Goal: Information Seeking & Learning: Get advice/opinions

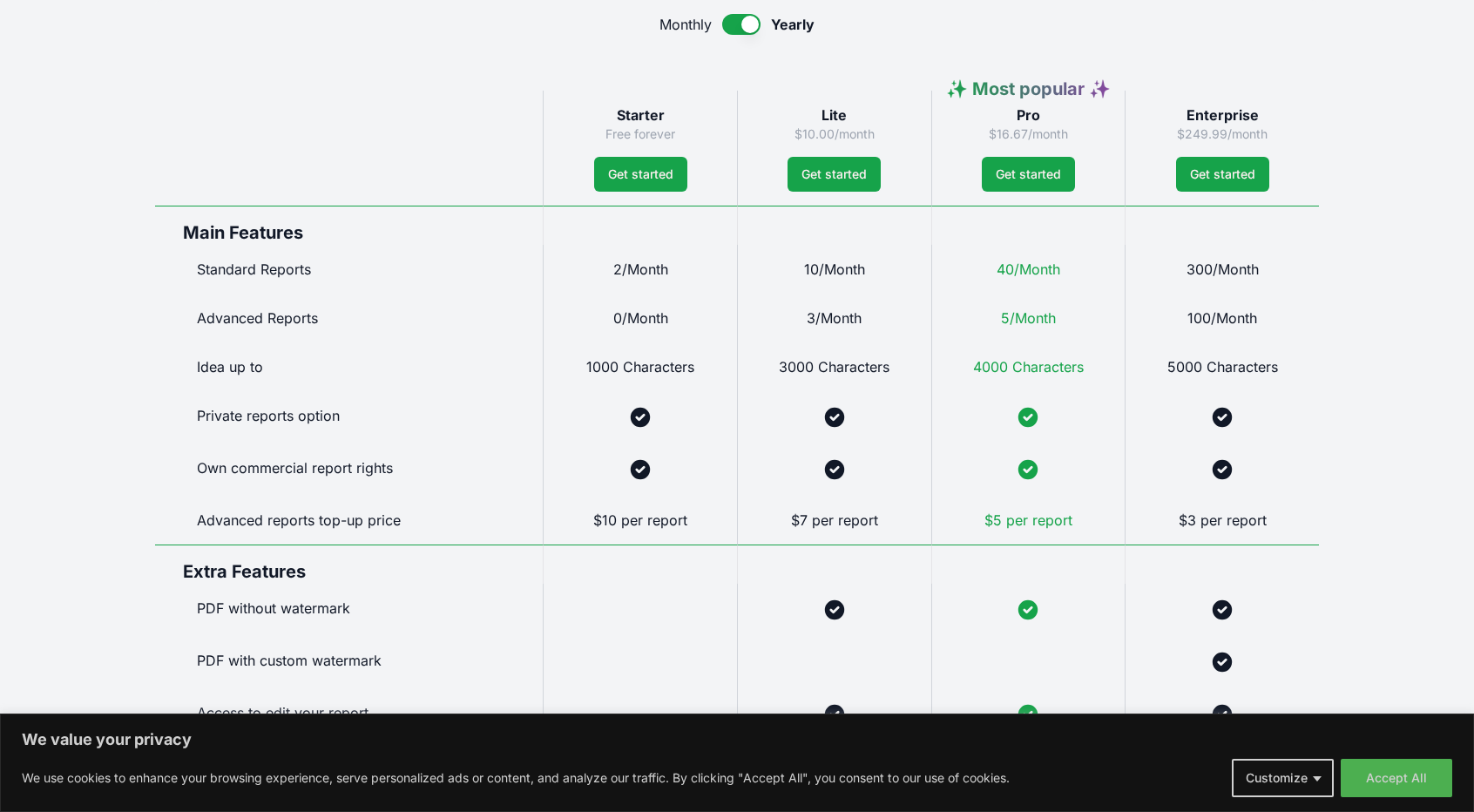
scroll to position [882, 0]
click at [644, 164] on link "Get started" at bounding box center [640, 175] width 93 height 35
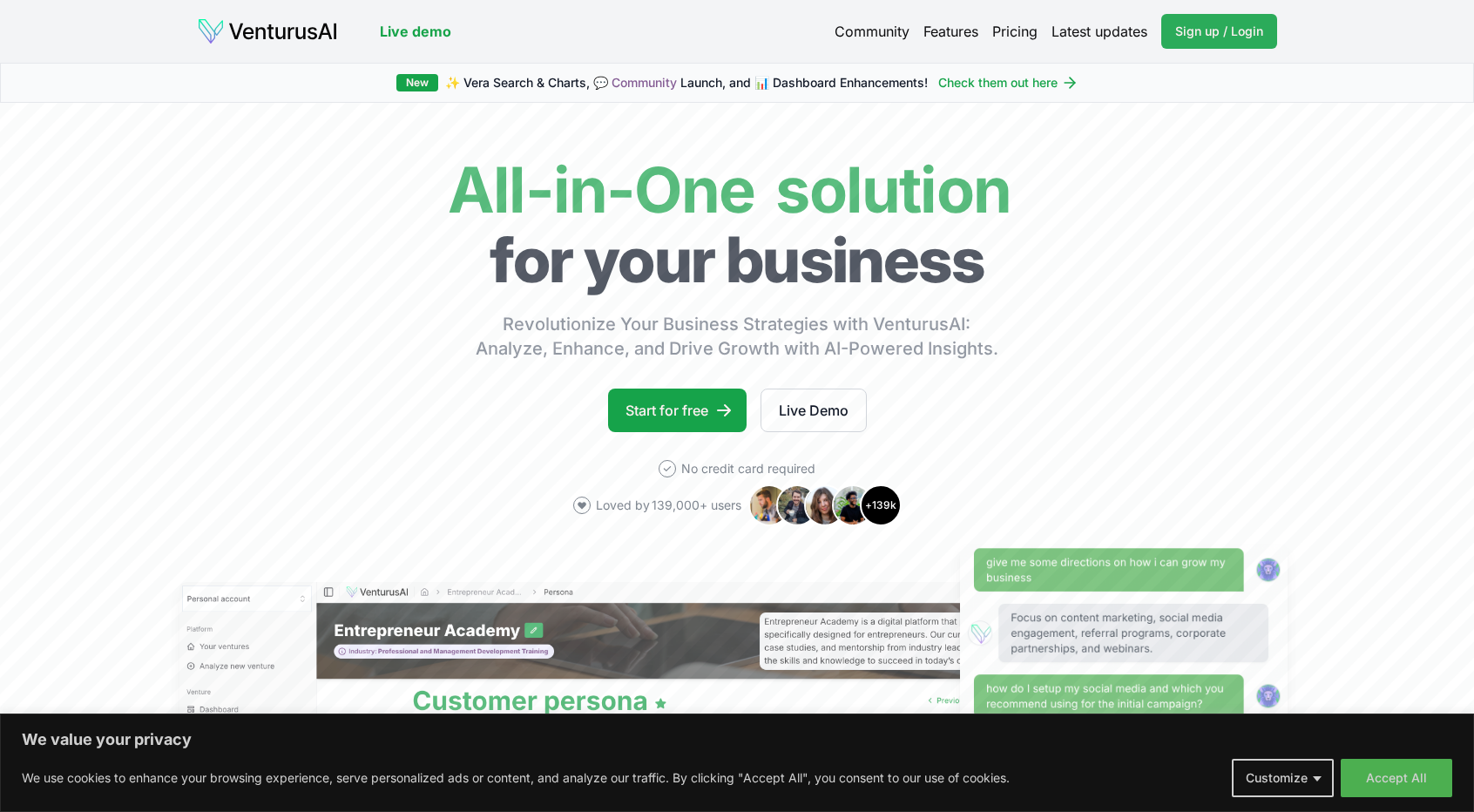
click at [1233, 23] on span "Sign up / Login" at bounding box center [1218, 31] width 88 height 17
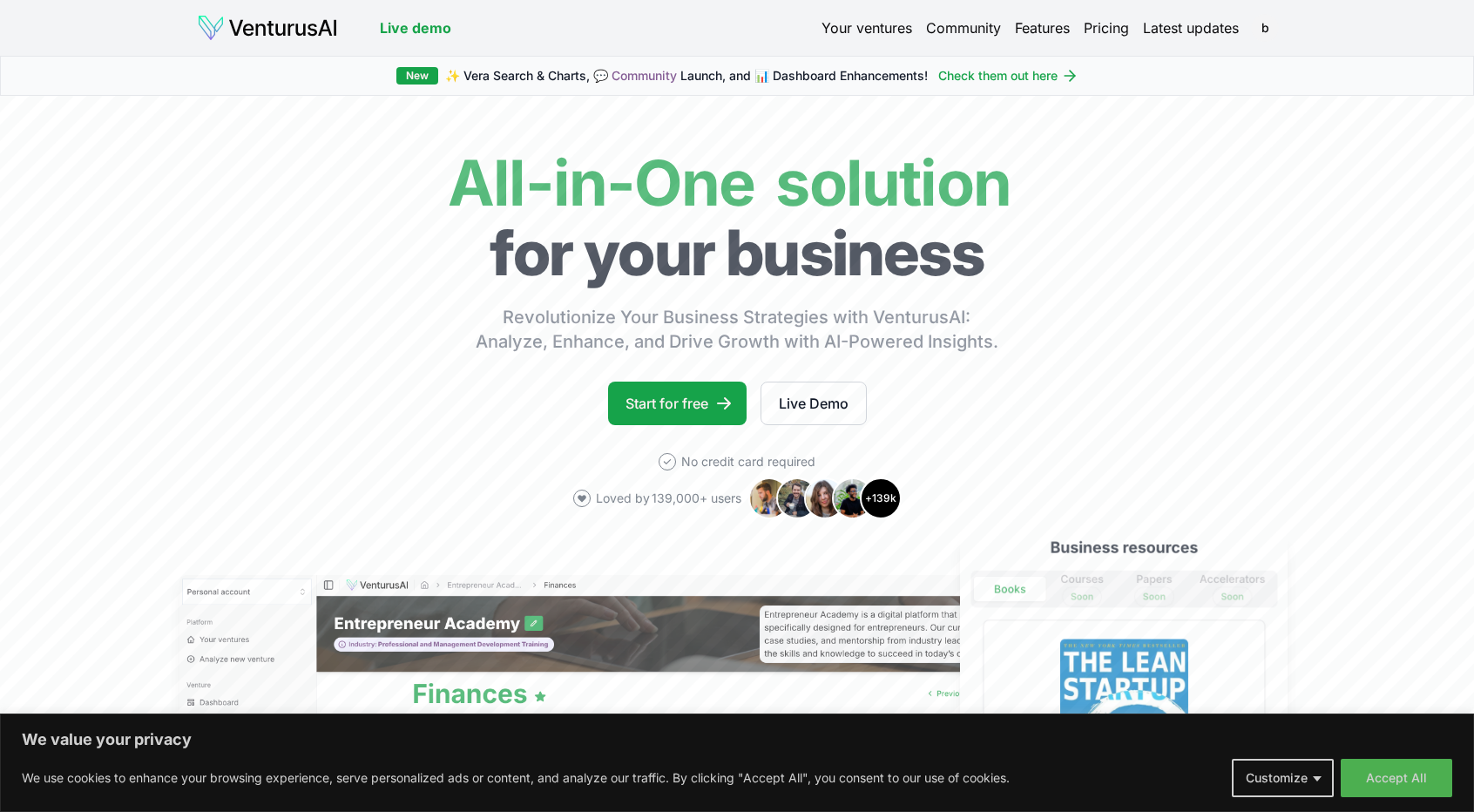
click at [417, 28] on link "Live demo" at bounding box center [415, 27] width 72 height 21
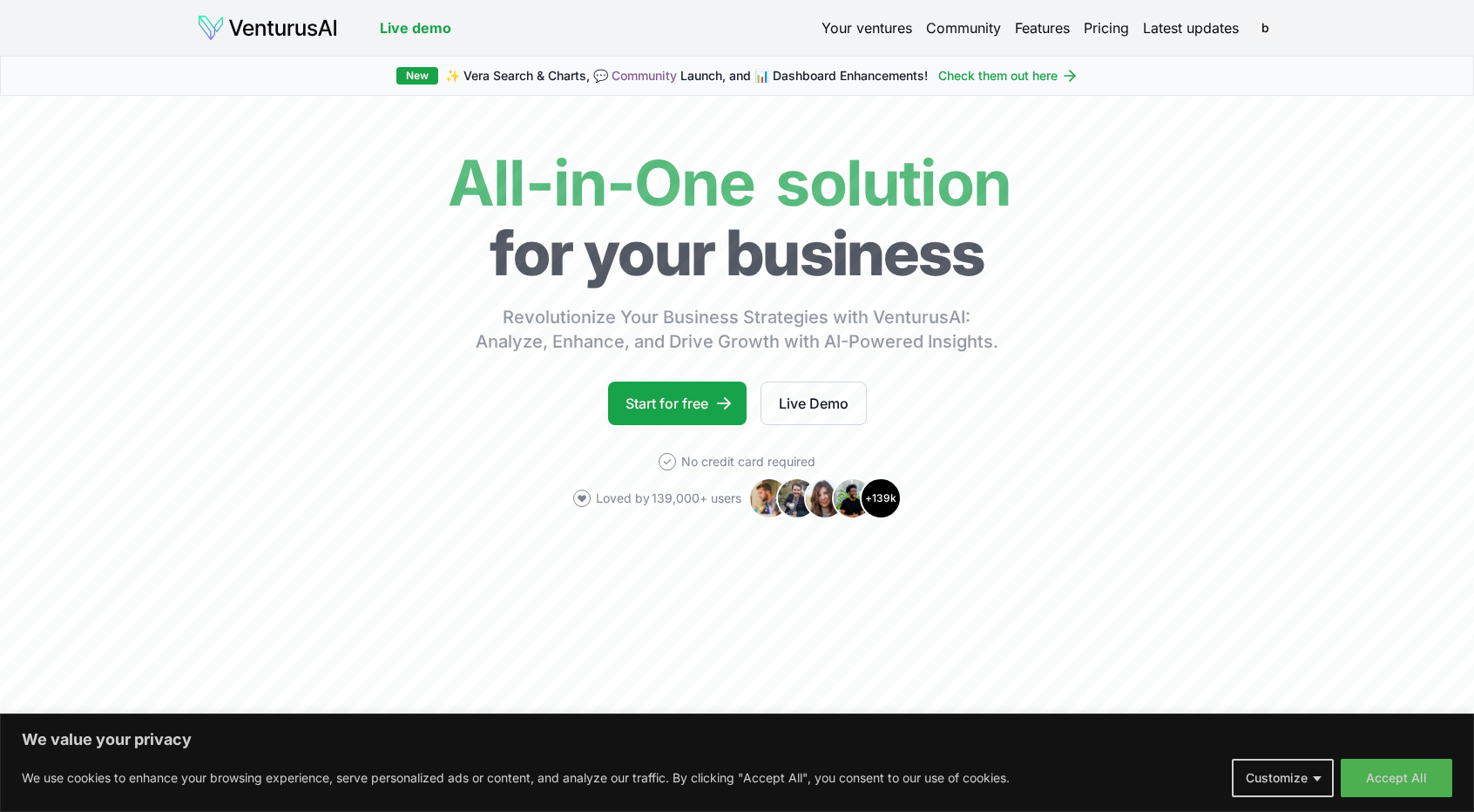
click at [268, 23] on img at bounding box center [266, 28] width 141 height 28
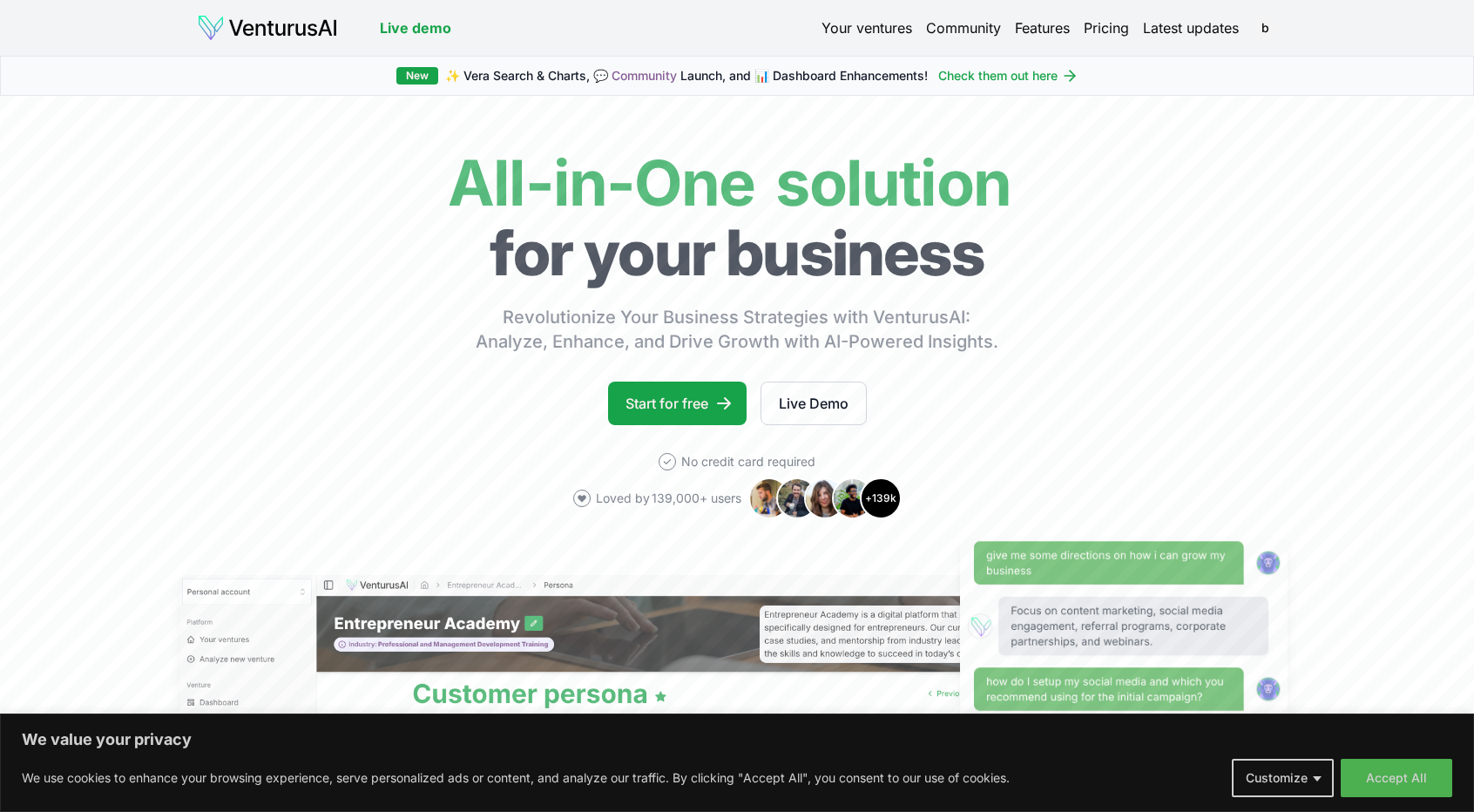
click at [874, 25] on link "Your ventures" at bounding box center [867, 27] width 91 height 21
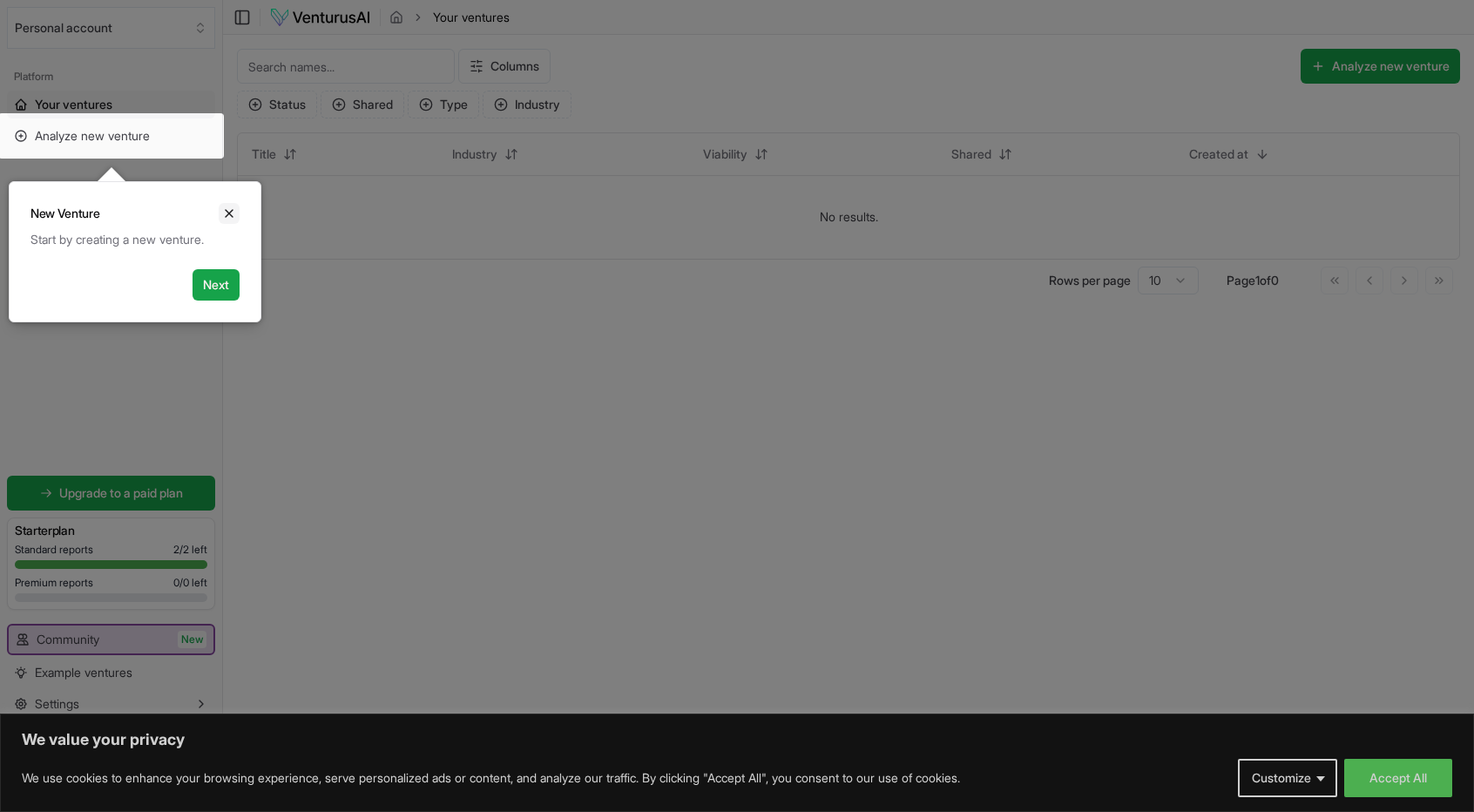
click at [232, 208] on icon "Close" at bounding box center [229, 213] width 14 height 14
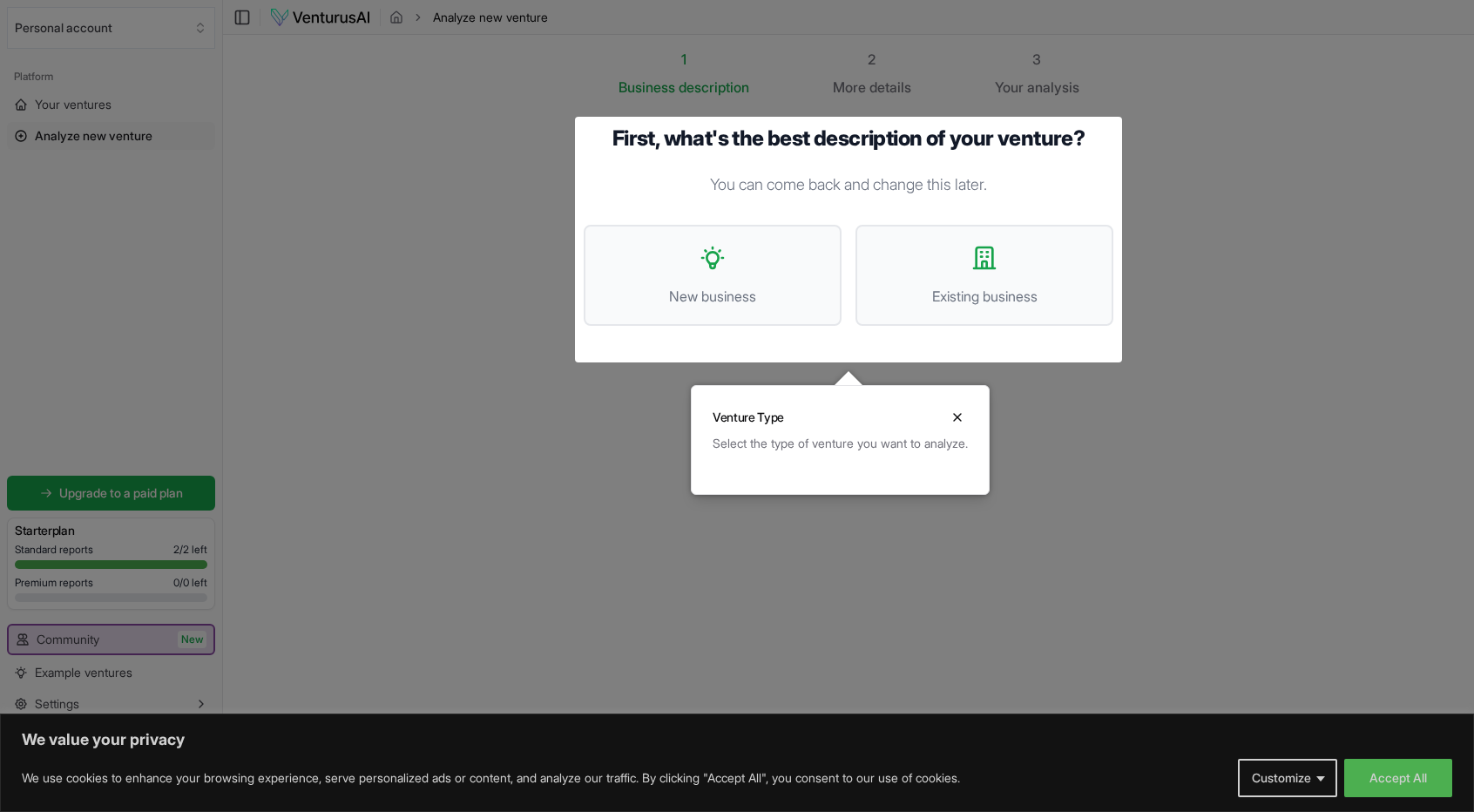
click at [440, 281] on div at bounding box center [737, 406] width 1474 height 813
click at [981, 253] on icon at bounding box center [985, 258] width 28 height 28
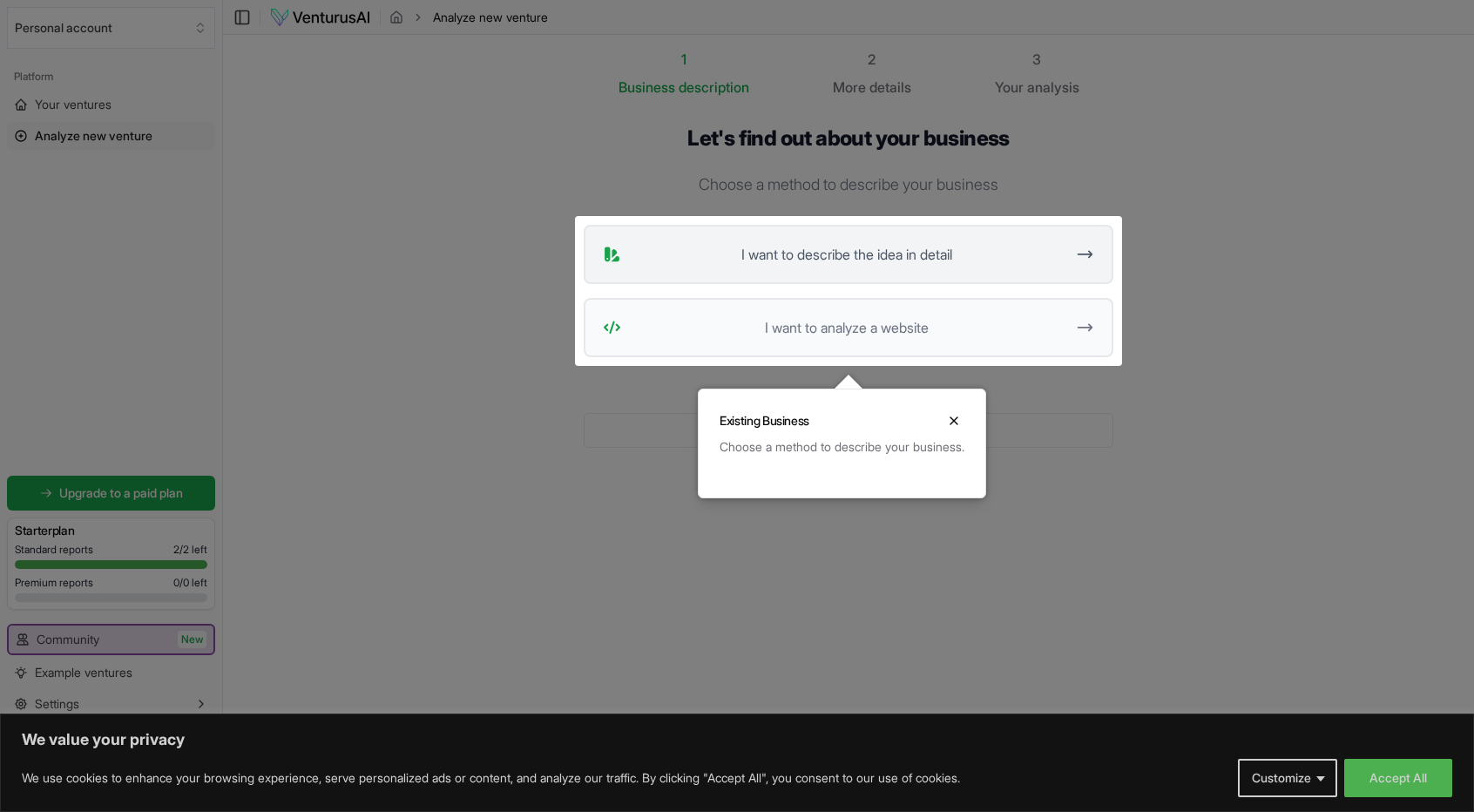
click at [786, 245] on span "I want to describe the idea in detail" at bounding box center [846, 254] width 436 height 21
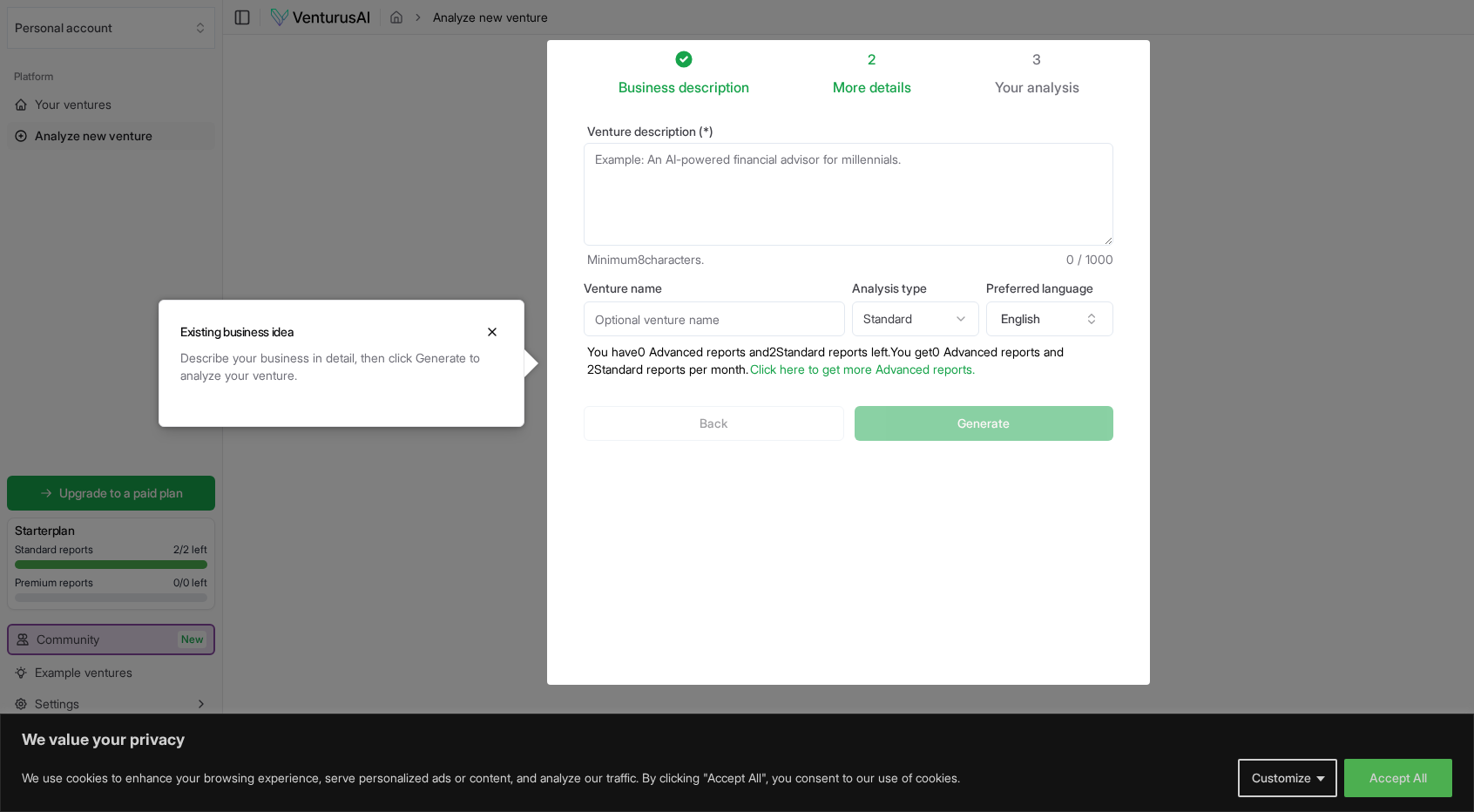
click at [1087, 255] on body "We value your privacy We use cookies to enhance your browsing experience, serve…" at bounding box center [737, 406] width 1474 height 812
click at [597, 155] on textarea "Venture description (*)" at bounding box center [848, 194] width 530 height 103
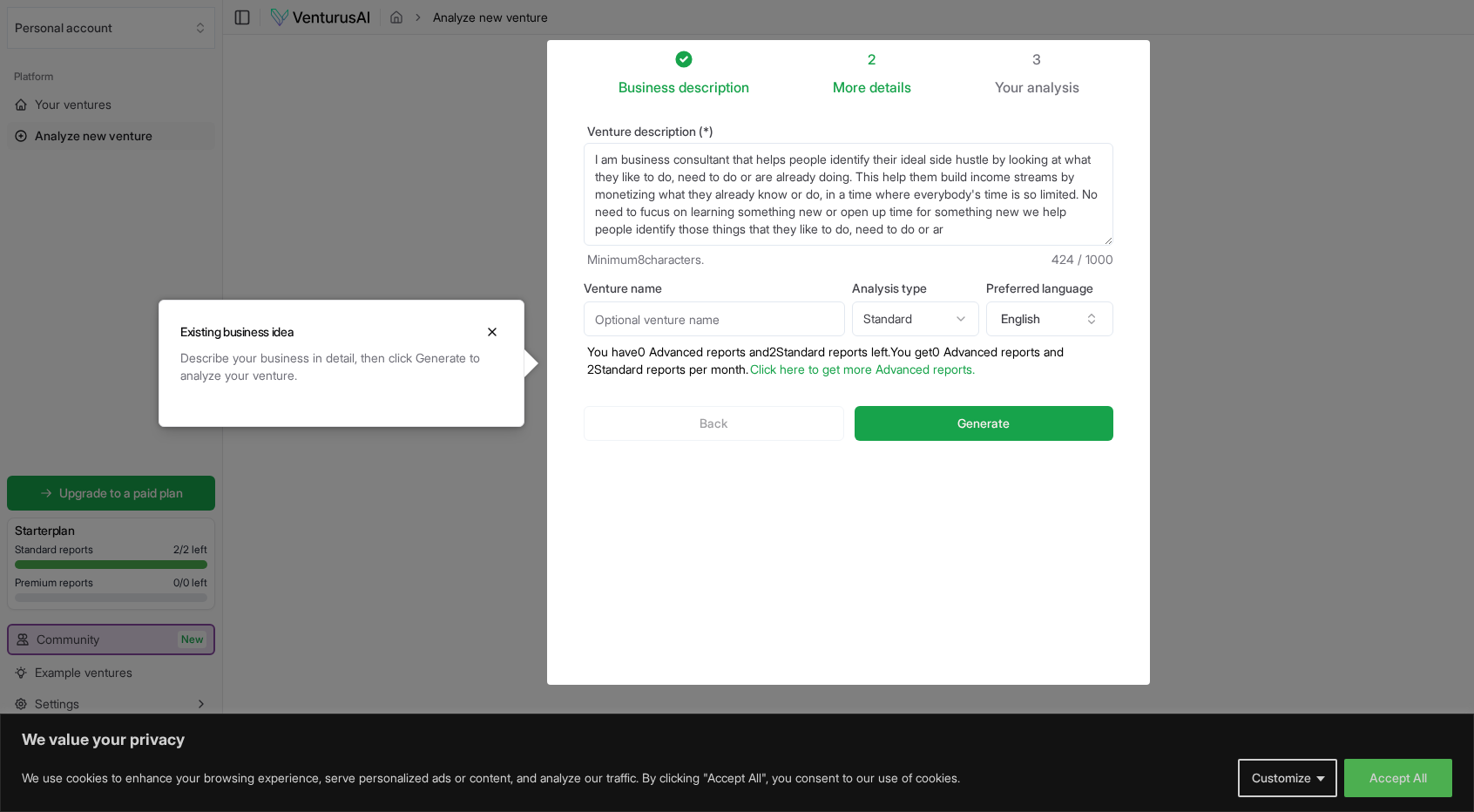
scroll to position [8, 0]
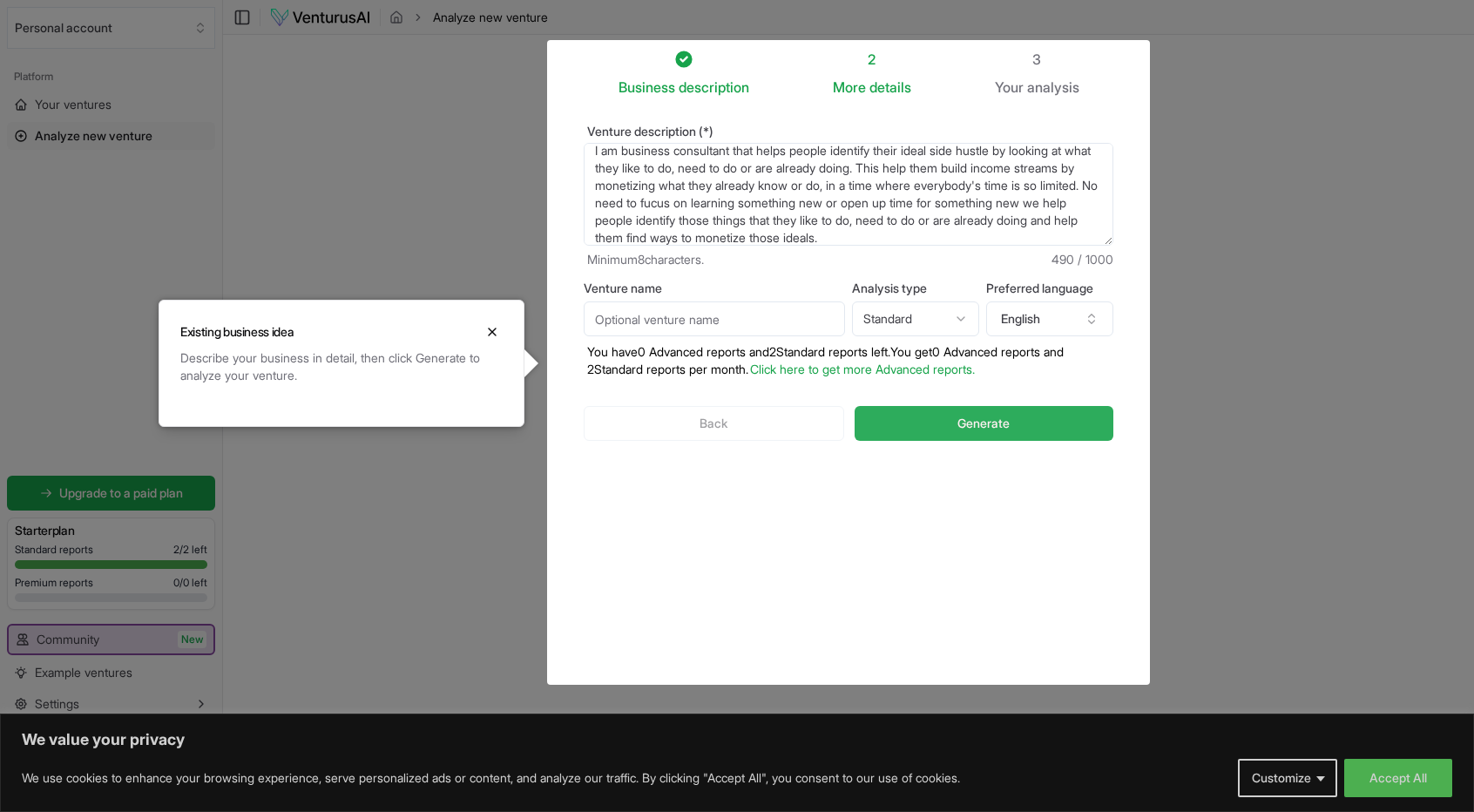
type textarea "I am business consultant that helps people identify their ideal side hustle by …"
click at [1004, 418] on span "Generate" at bounding box center [983, 423] width 52 height 17
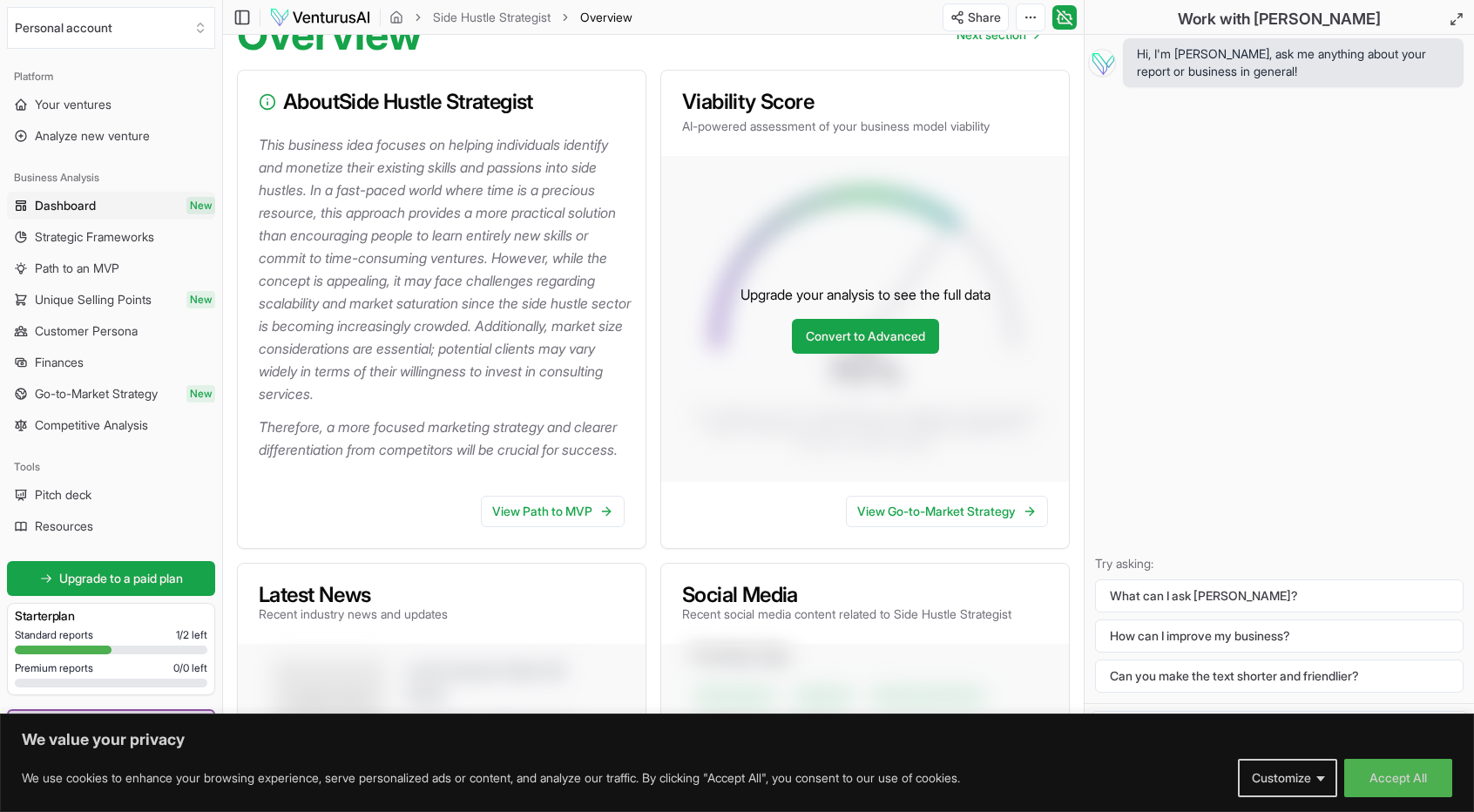
scroll to position [146, 0]
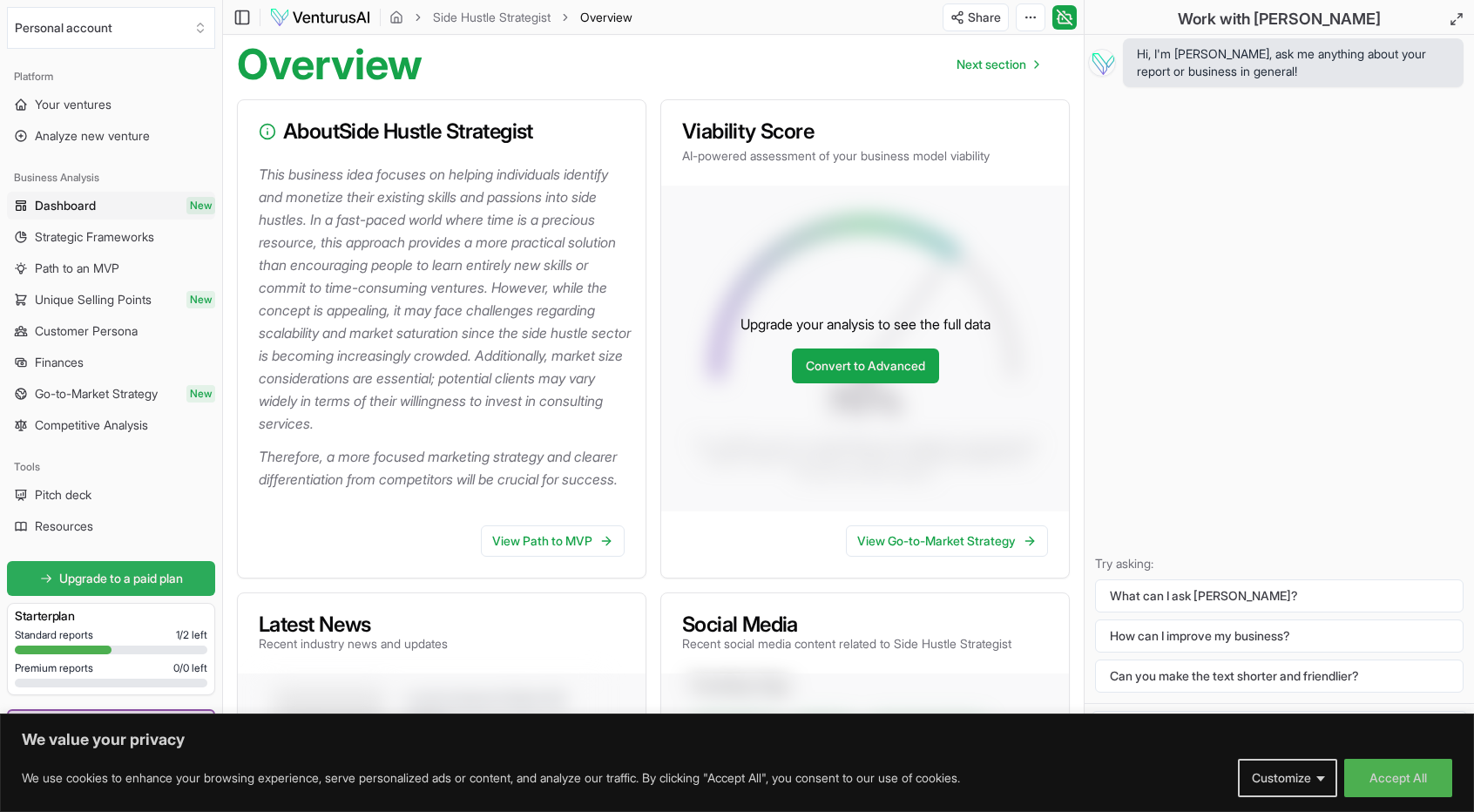
click at [126, 577] on span "Upgrade to a paid plan" at bounding box center [121, 578] width 124 height 17
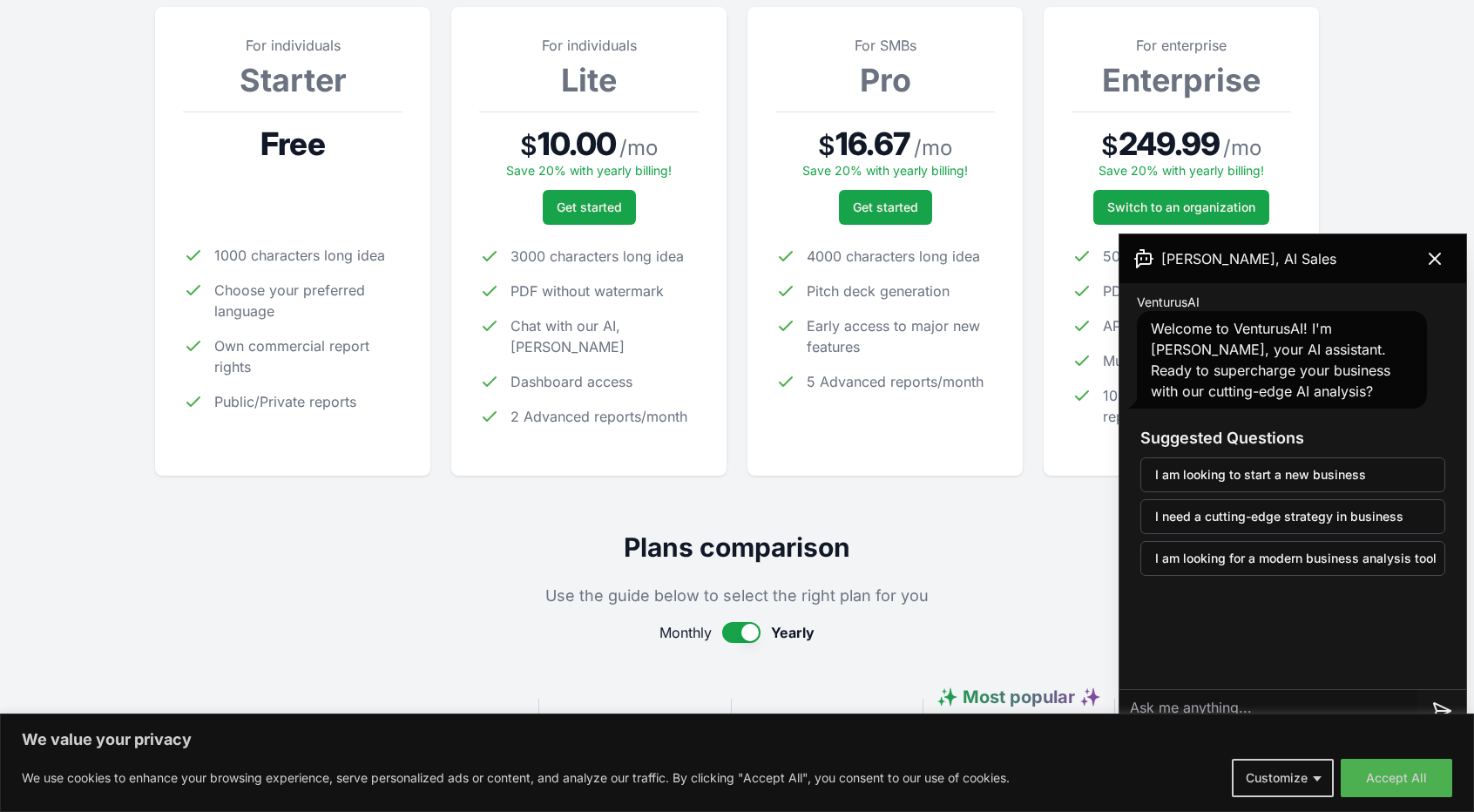
scroll to position [263, 0]
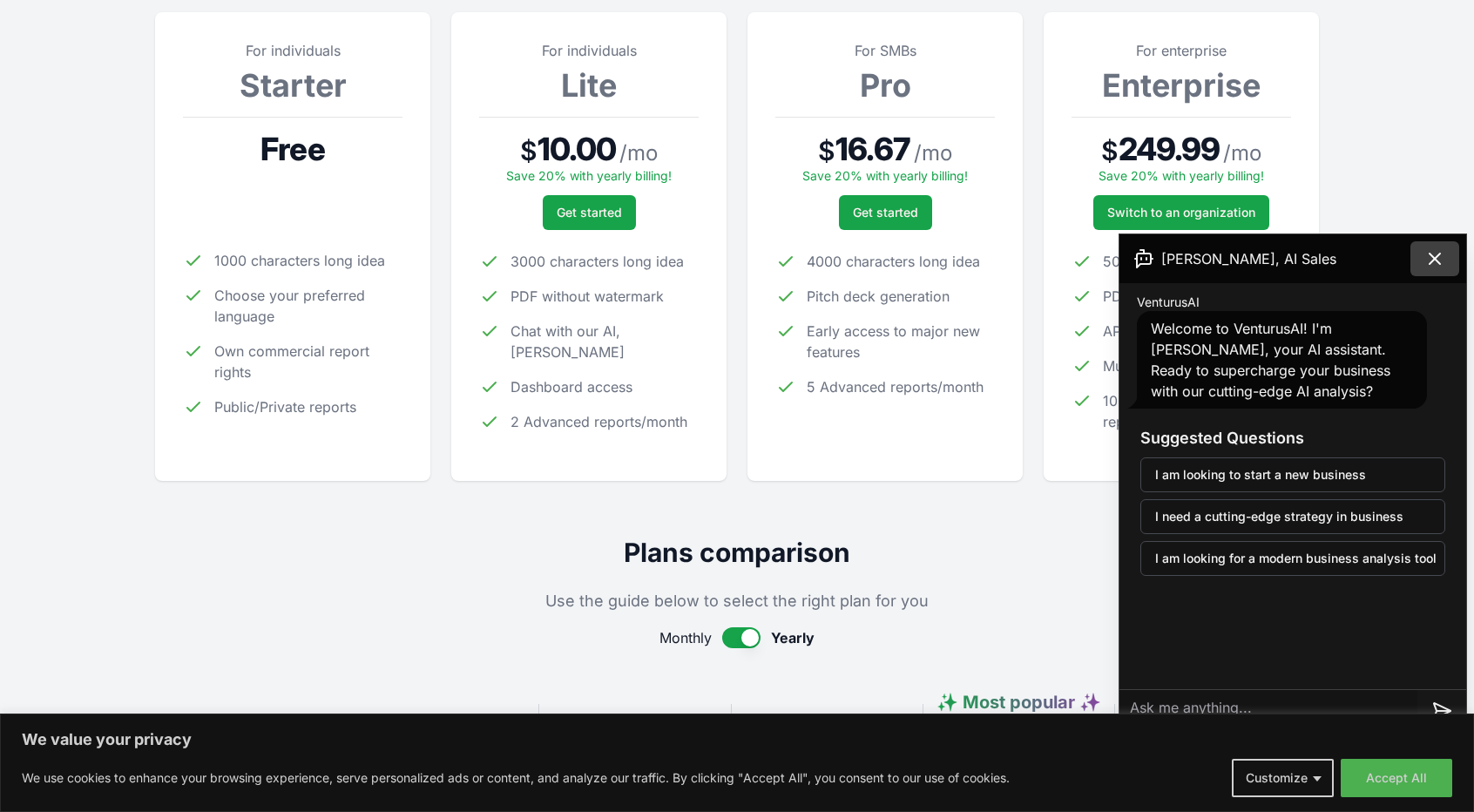
click at [1444, 252] on icon at bounding box center [1434, 259] width 21 height 21
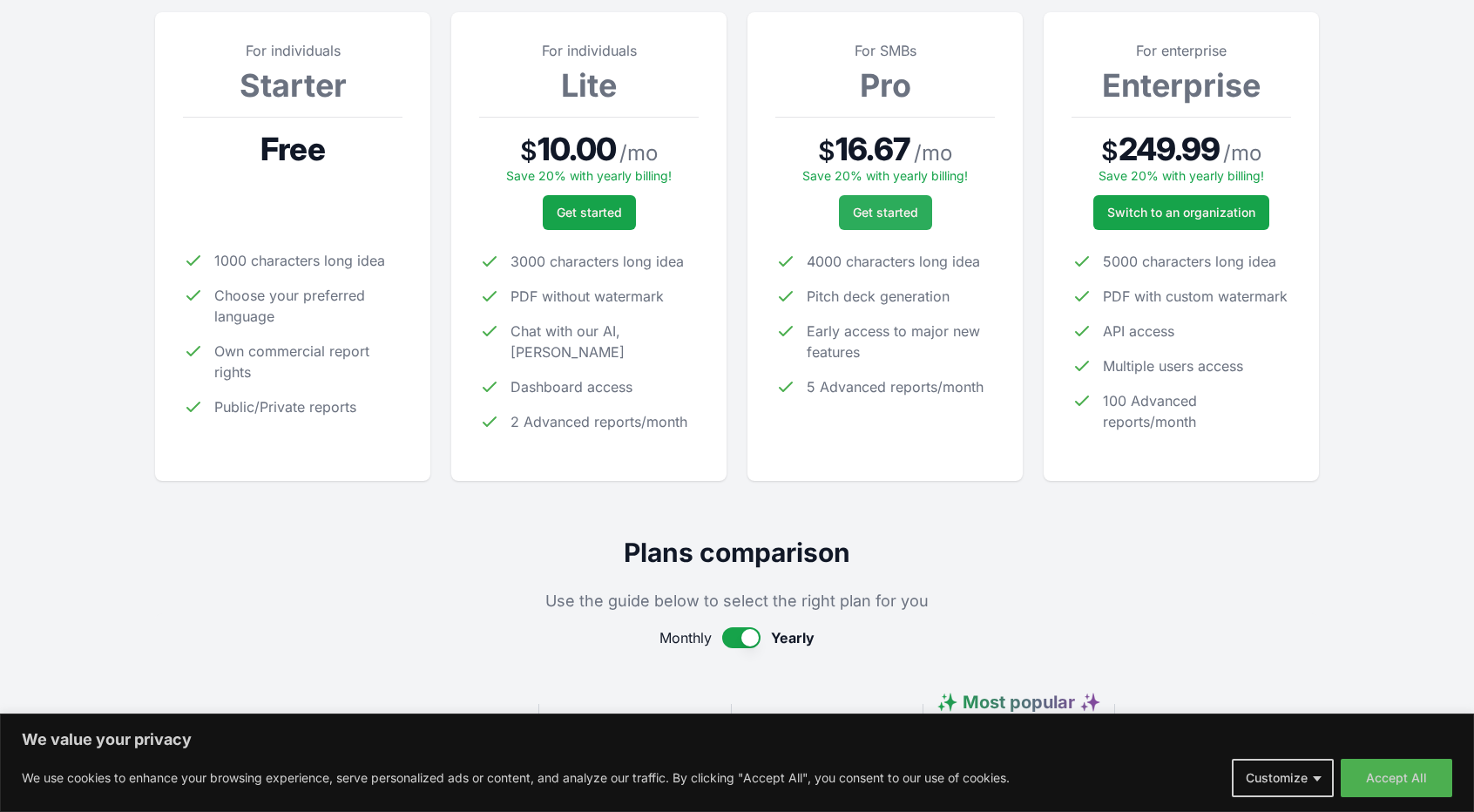
click at [889, 211] on span "Get started" at bounding box center [885, 212] width 65 height 17
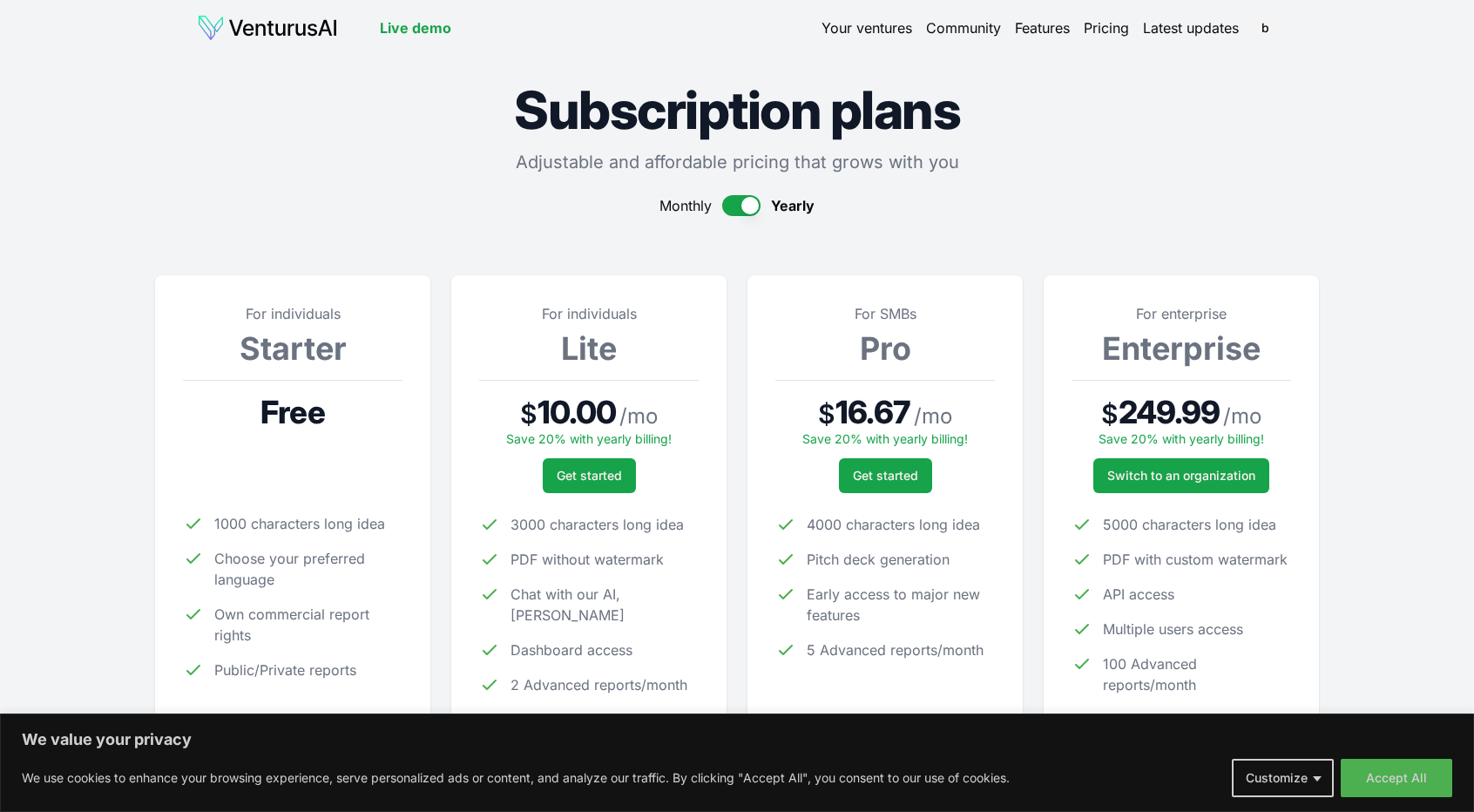
scroll to position [263, 0]
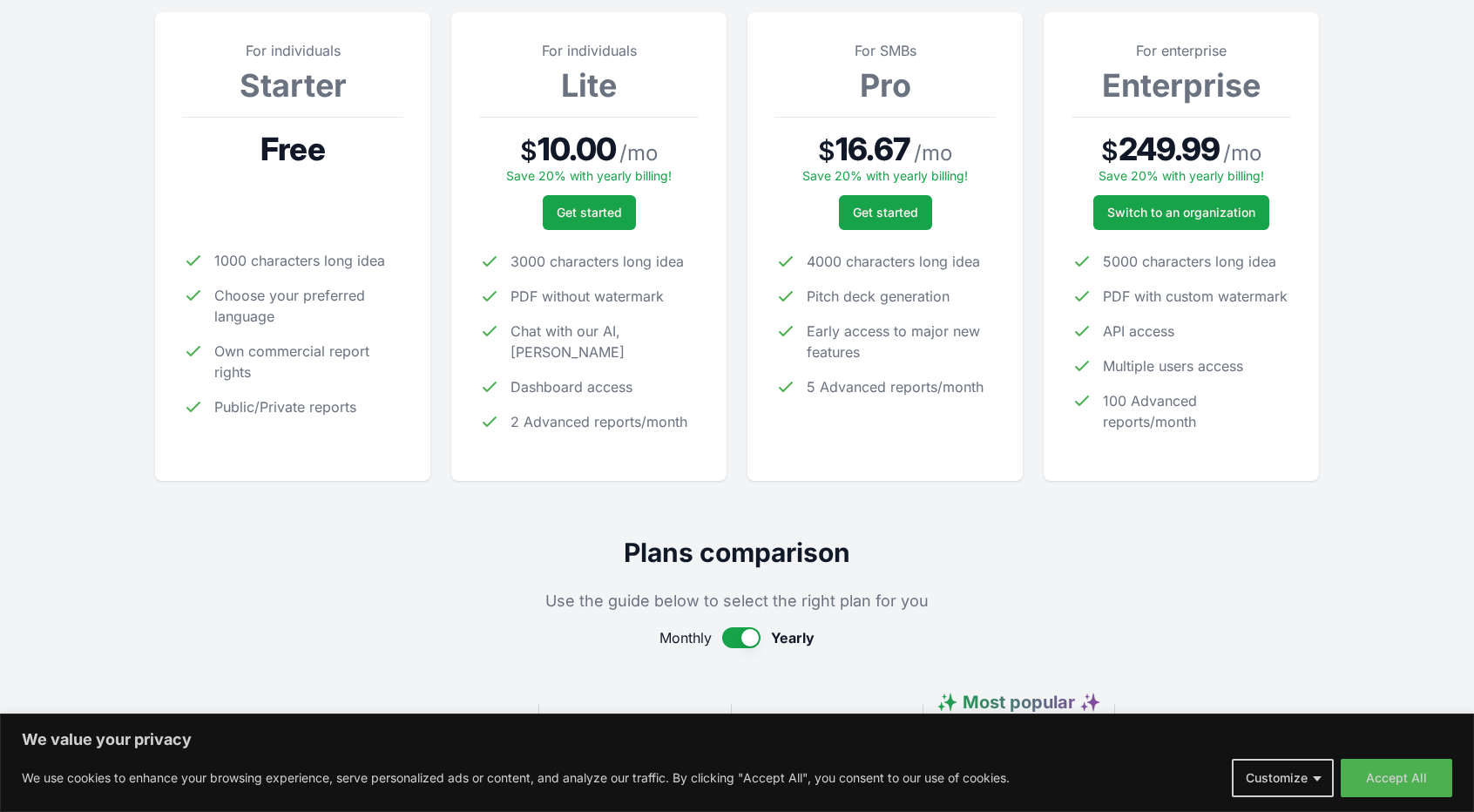
click at [732, 634] on button "button" at bounding box center [741, 637] width 39 height 21
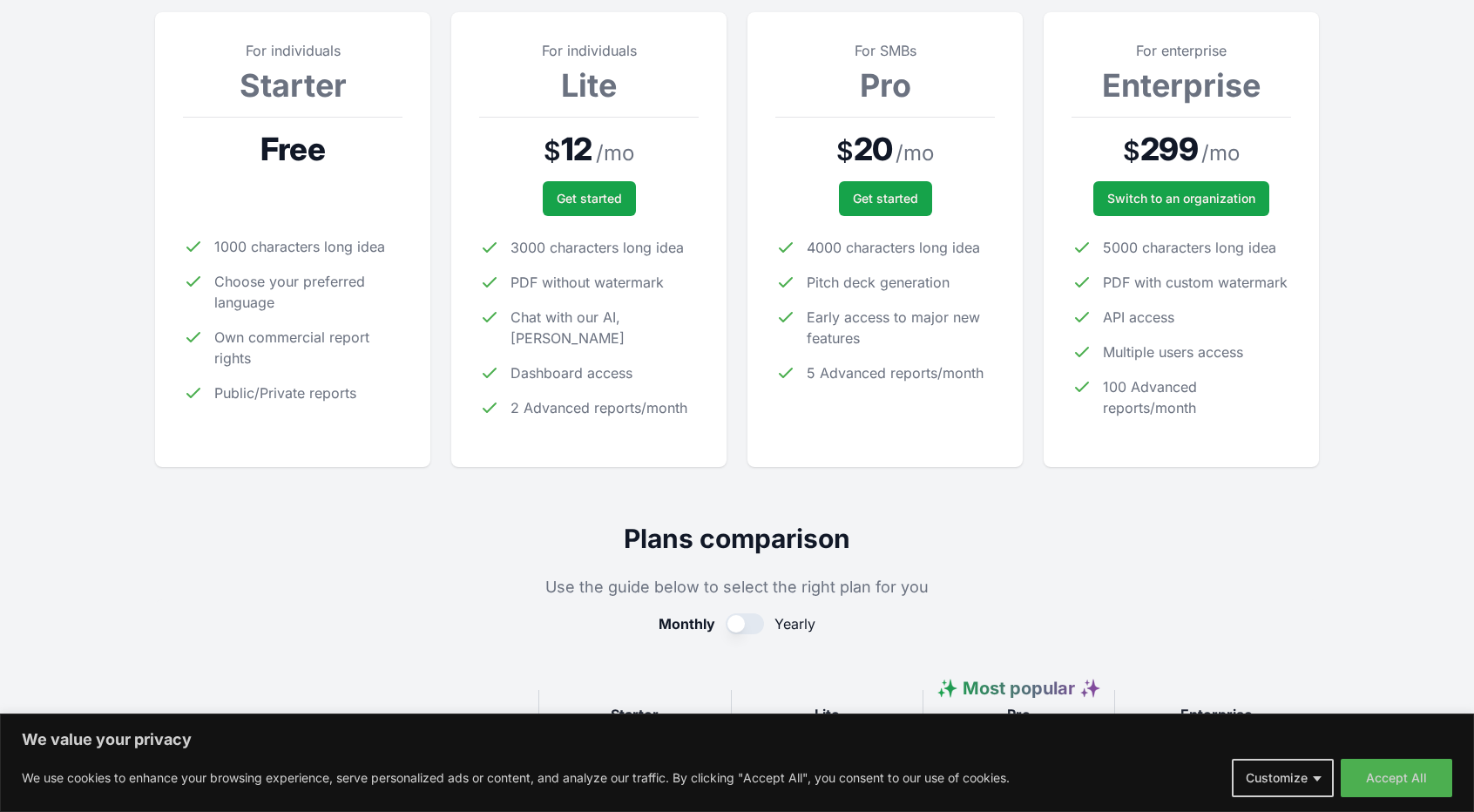
click at [756, 625] on button "button" at bounding box center [744, 623] width 39 height 21
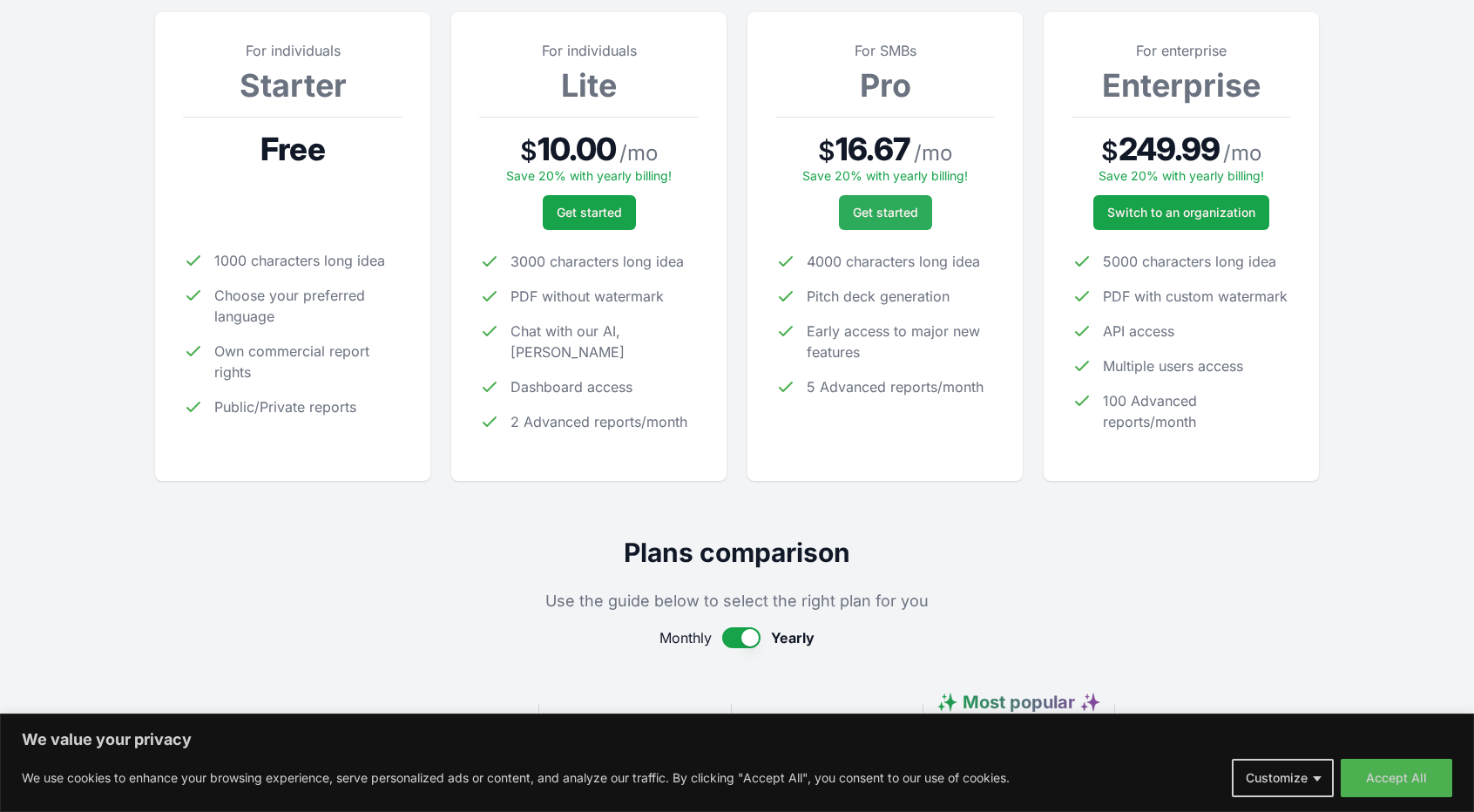
click at [889, 216] on span "Get started" at bounding box center [885, 212] width 65 height 17
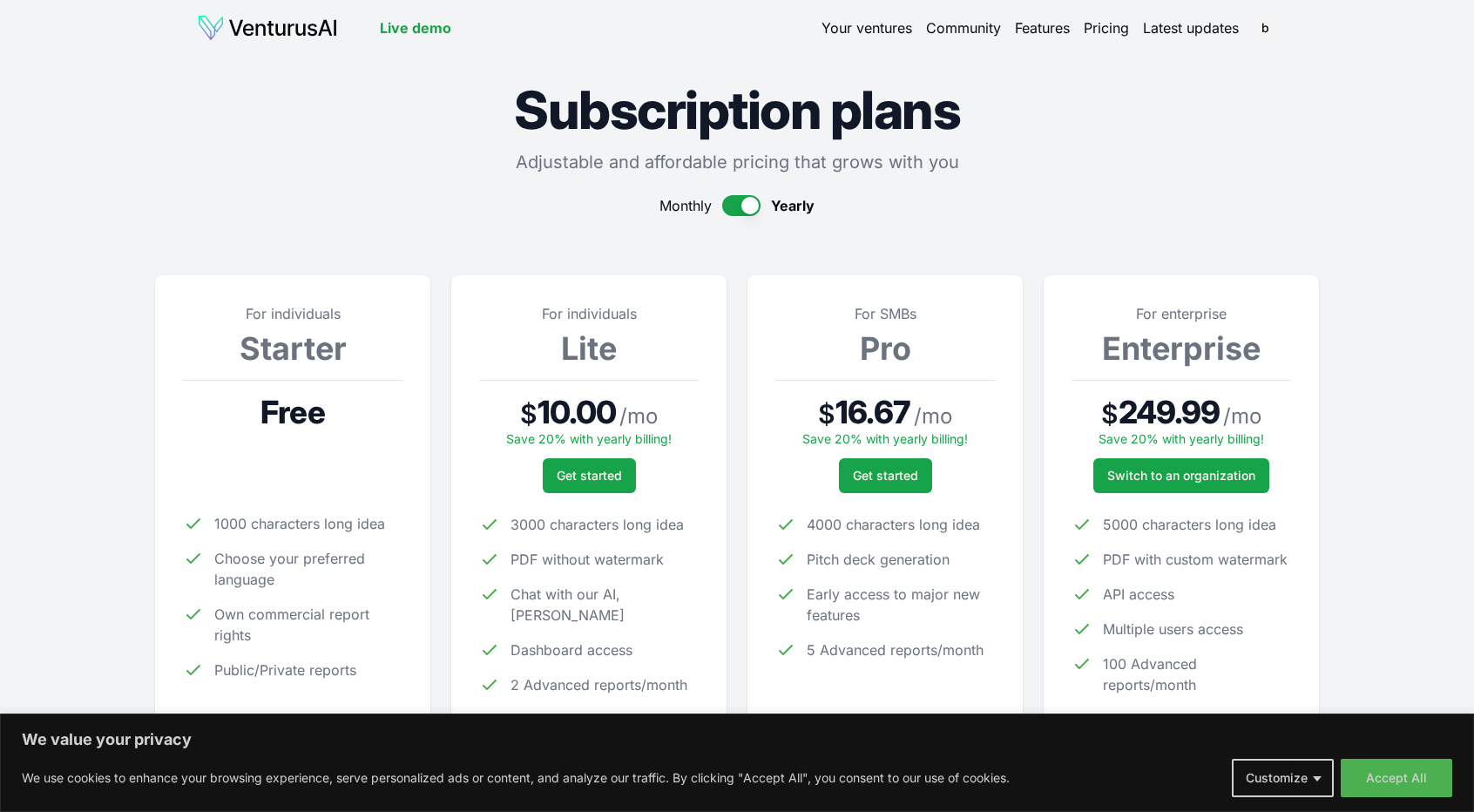
scroll to position [263, 0]
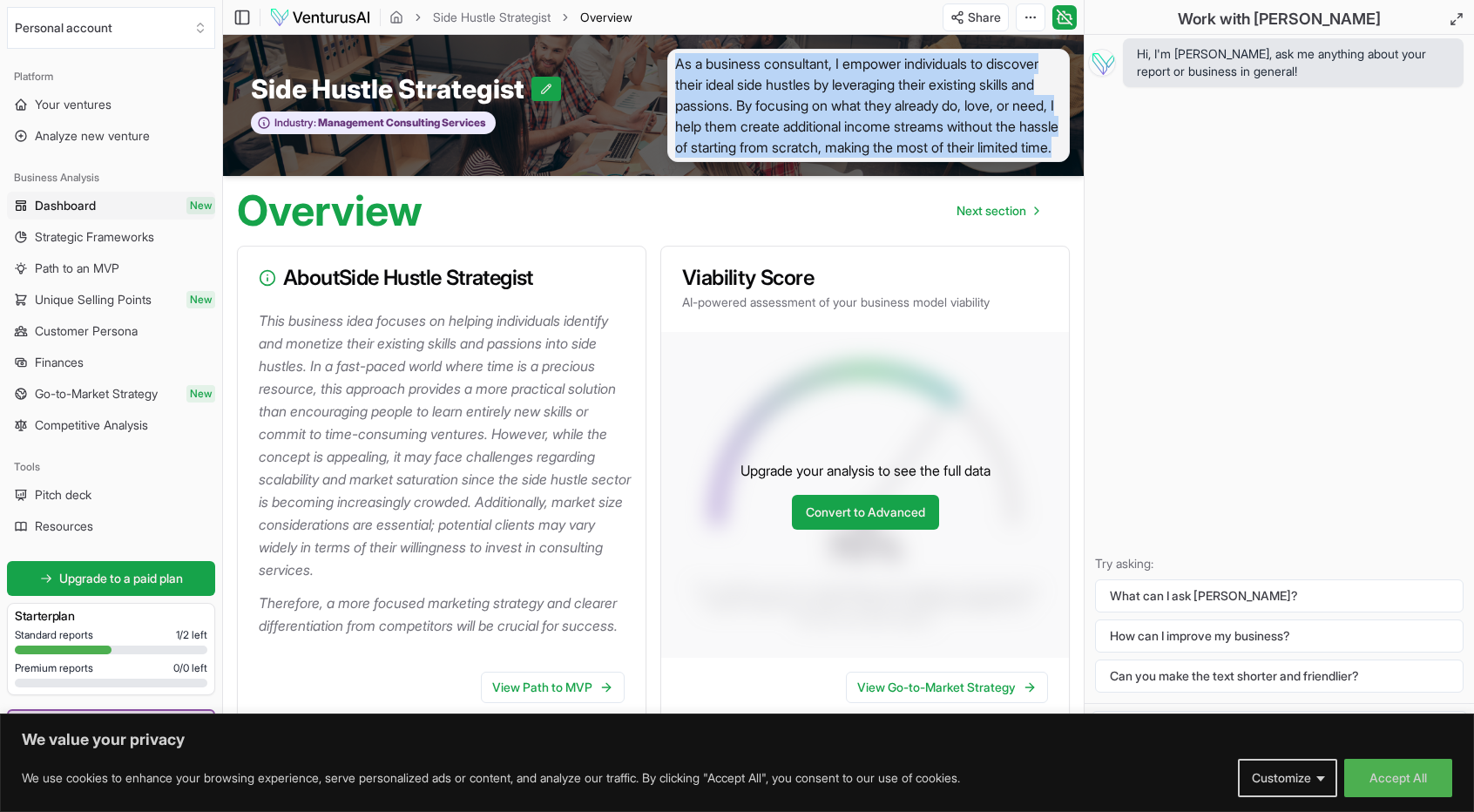
drag, startPoint x: 676, startPoint y: 59, endPoint x: 911, endPoint y: 167, distance: 258.6
click at [911, 162] on span "As a business consultant, I empower individuals to discover their ideal side hu…" at bounding box center [869, 106] width 402 height 113
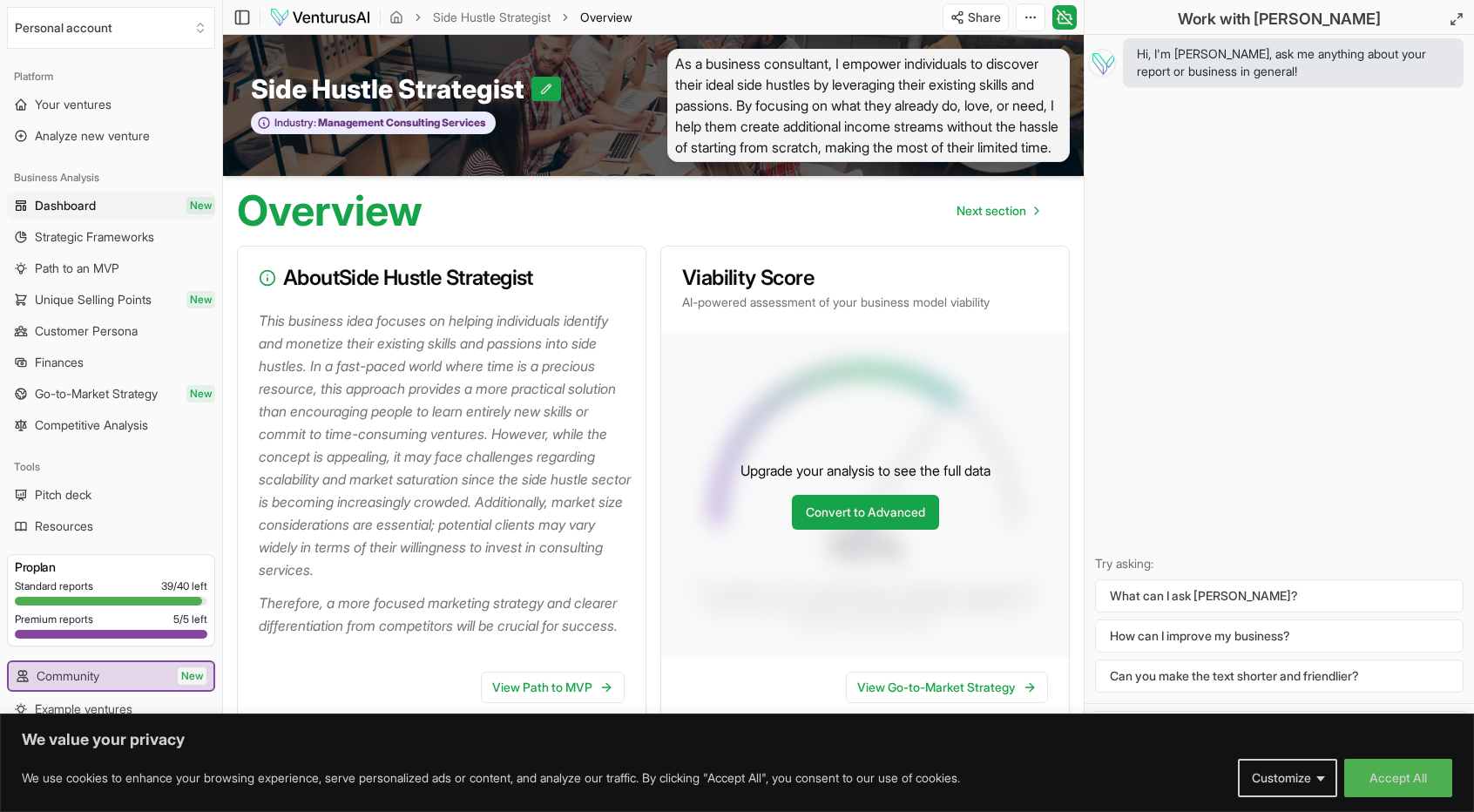
click at [67, 203] on span "Dashboard" at bounding box center [65, 205] width 61 height 17
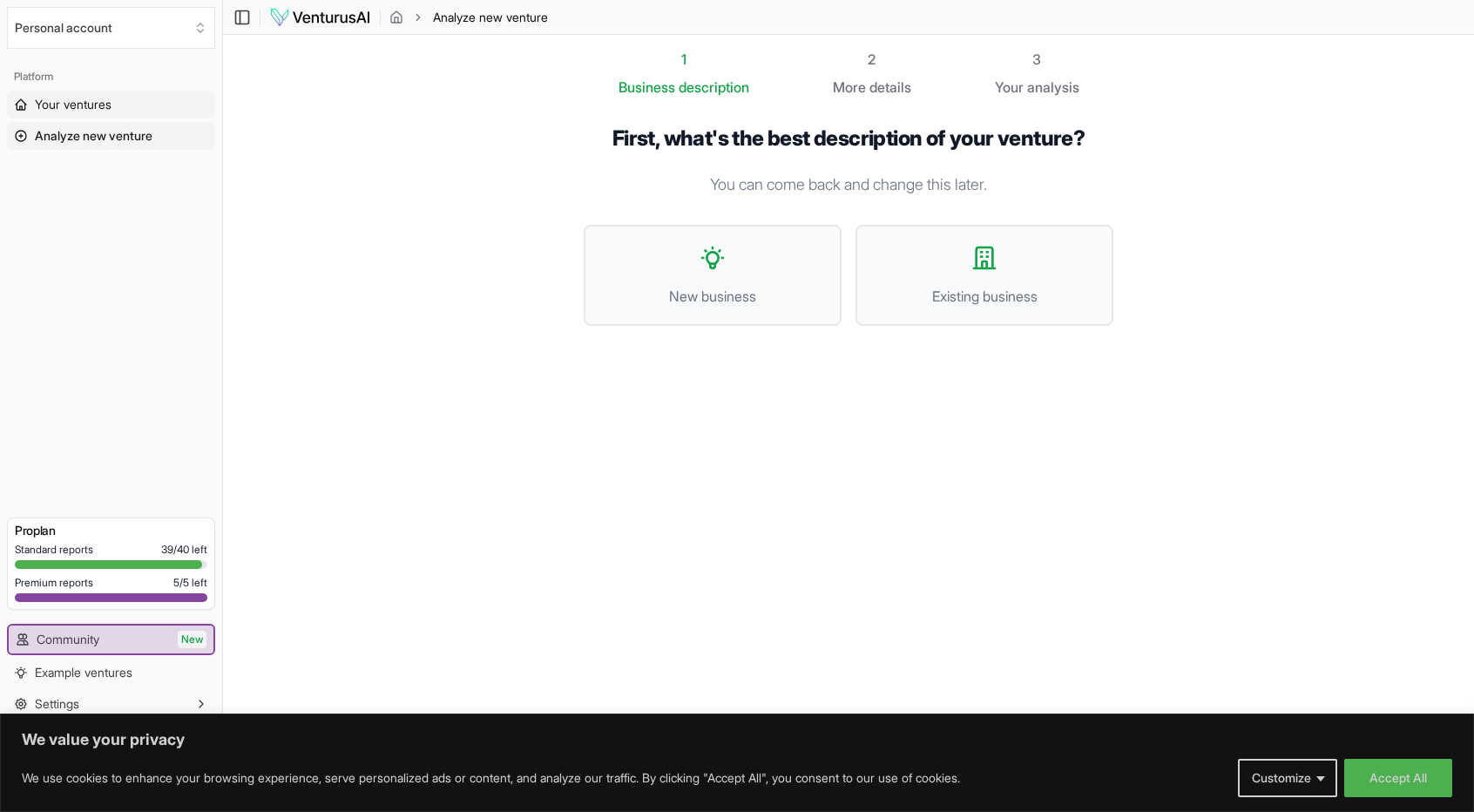
click at [82, 104] on span "Your ventures" at bounding box center [73, 104] width 76 height 17
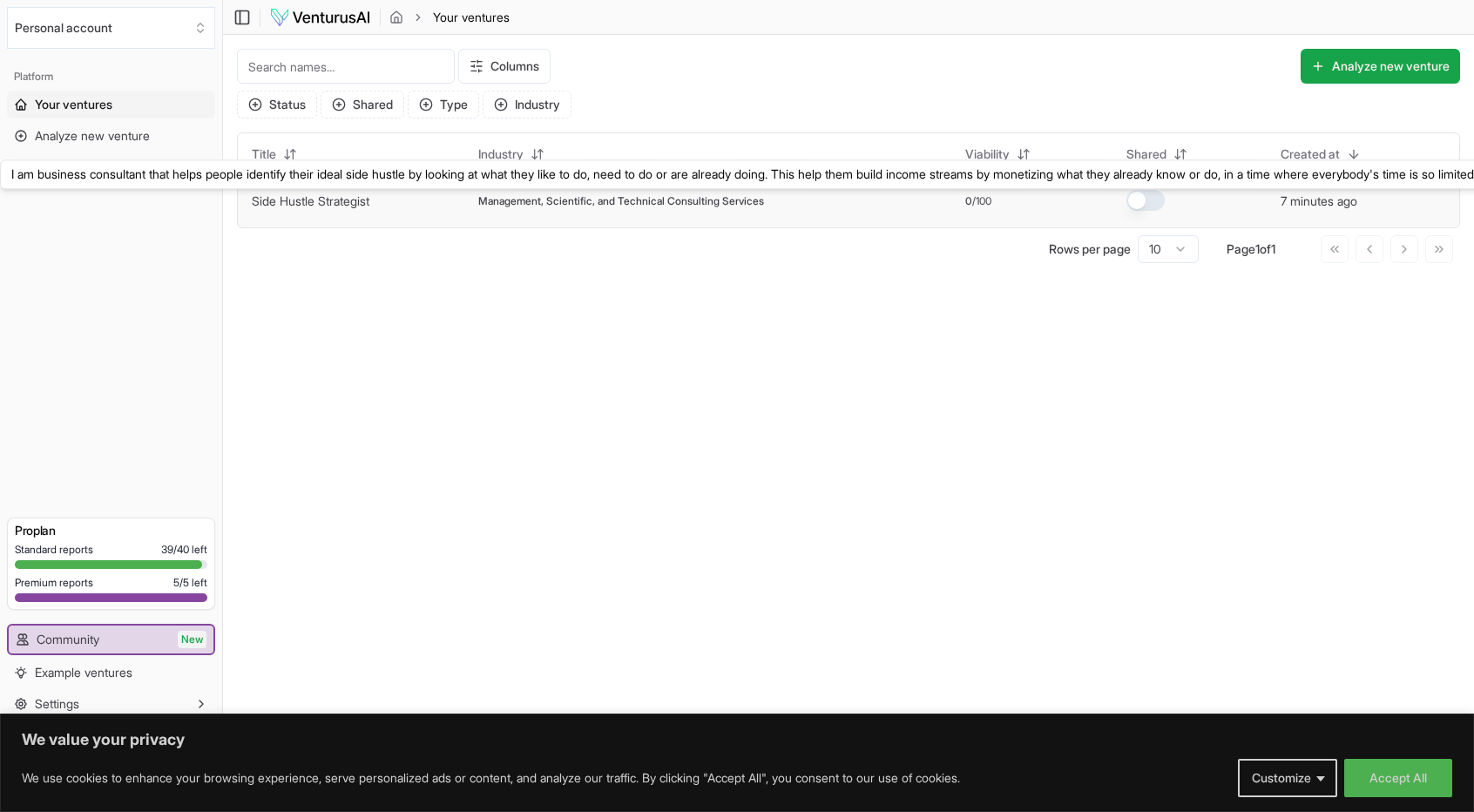
click at [364, 196] on link "Side Hustle Strategist" at bounding box center [311, 201] width 118 height 15
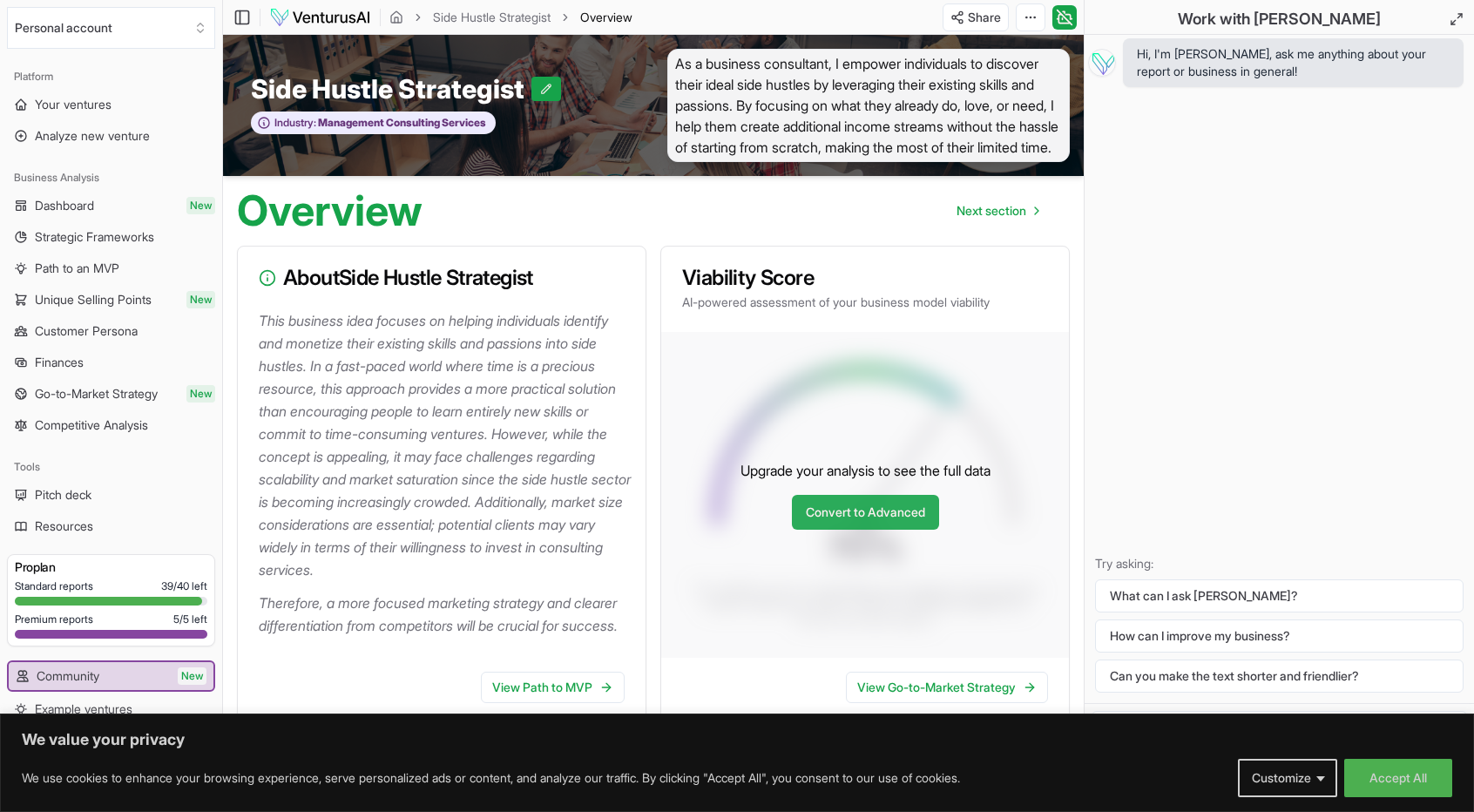
click at [881, 530] on link "Convert to Advanced" at bounding box center [865, 512] width 147 height 35
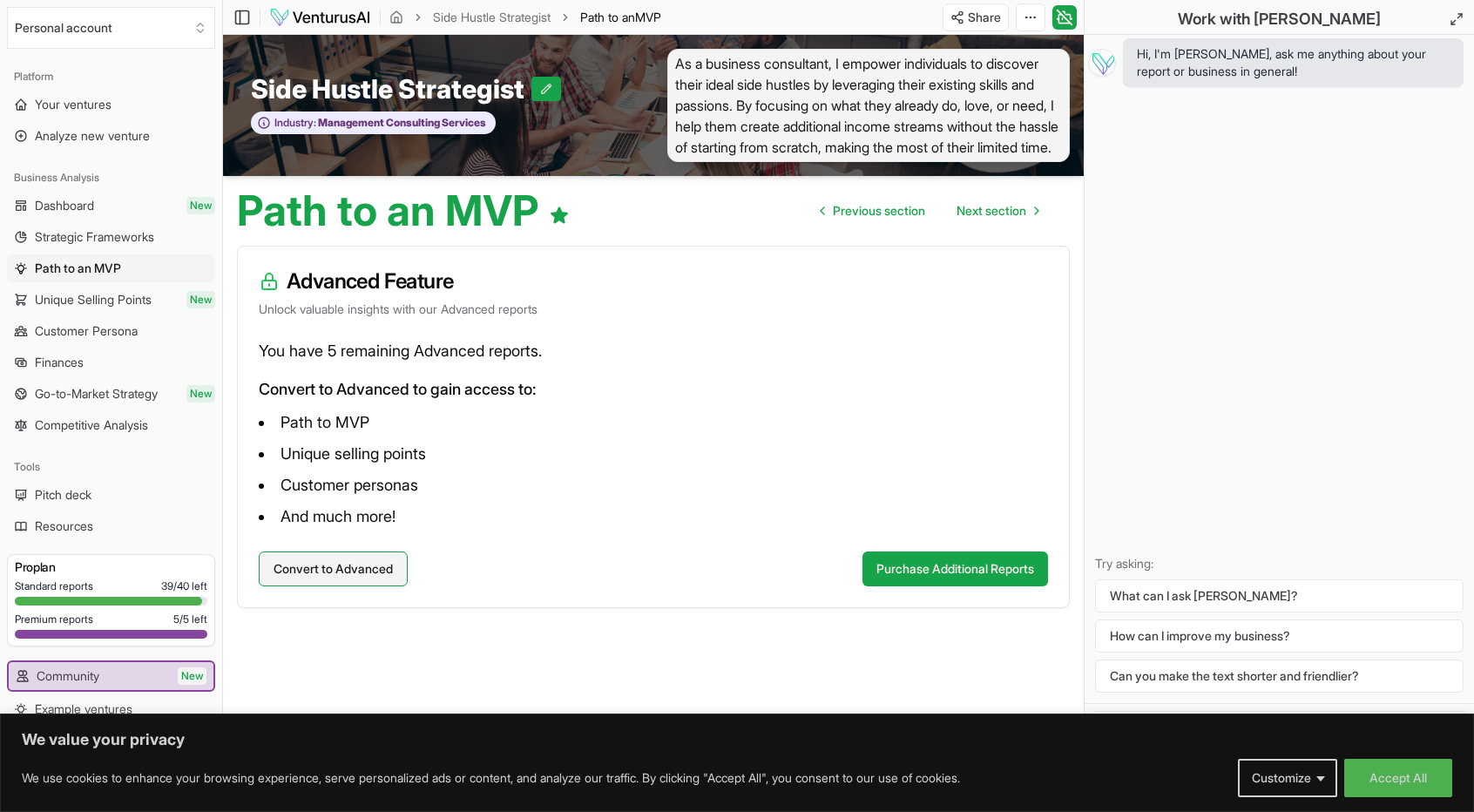
click at [334, 583] on button "Convert to Advanced" at bounding box center [333, 568] width 149 height 35
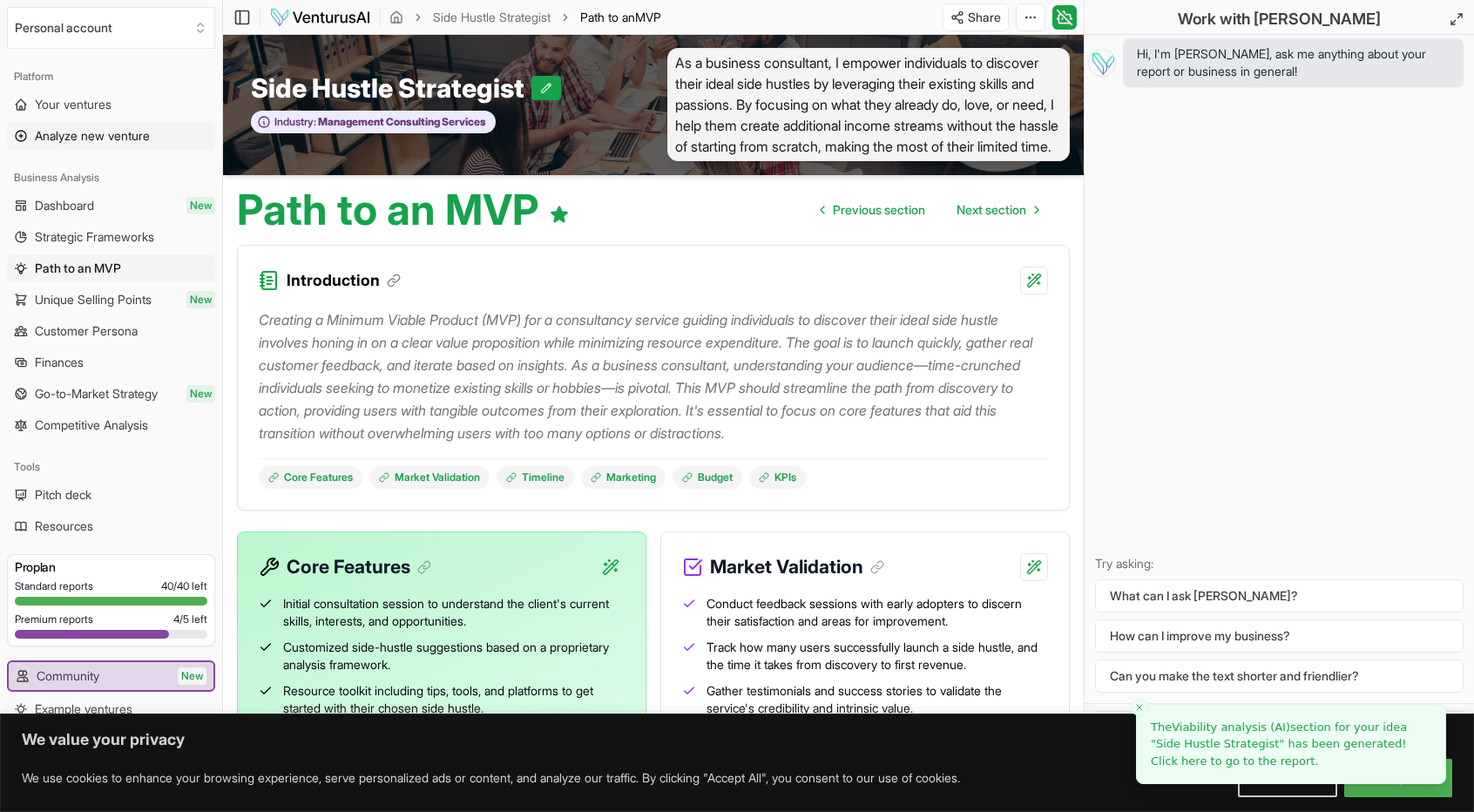
click at [94, 140] on span "Analyze new venture" at bounding box center [93, 136] width 115 height 17
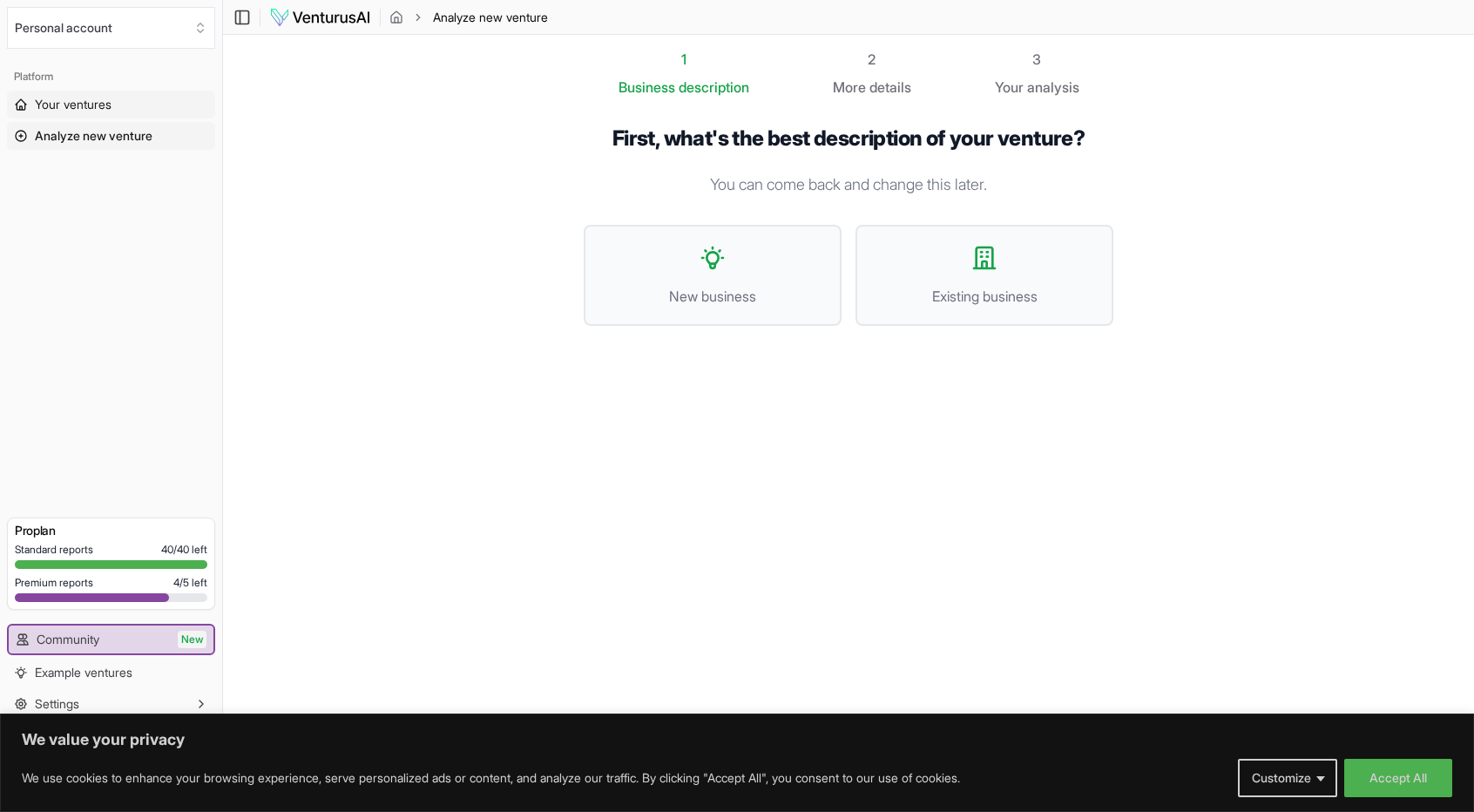
click at [91, 106] on span "Your ventures" at bounding box center [73, 104] width 76 height 17
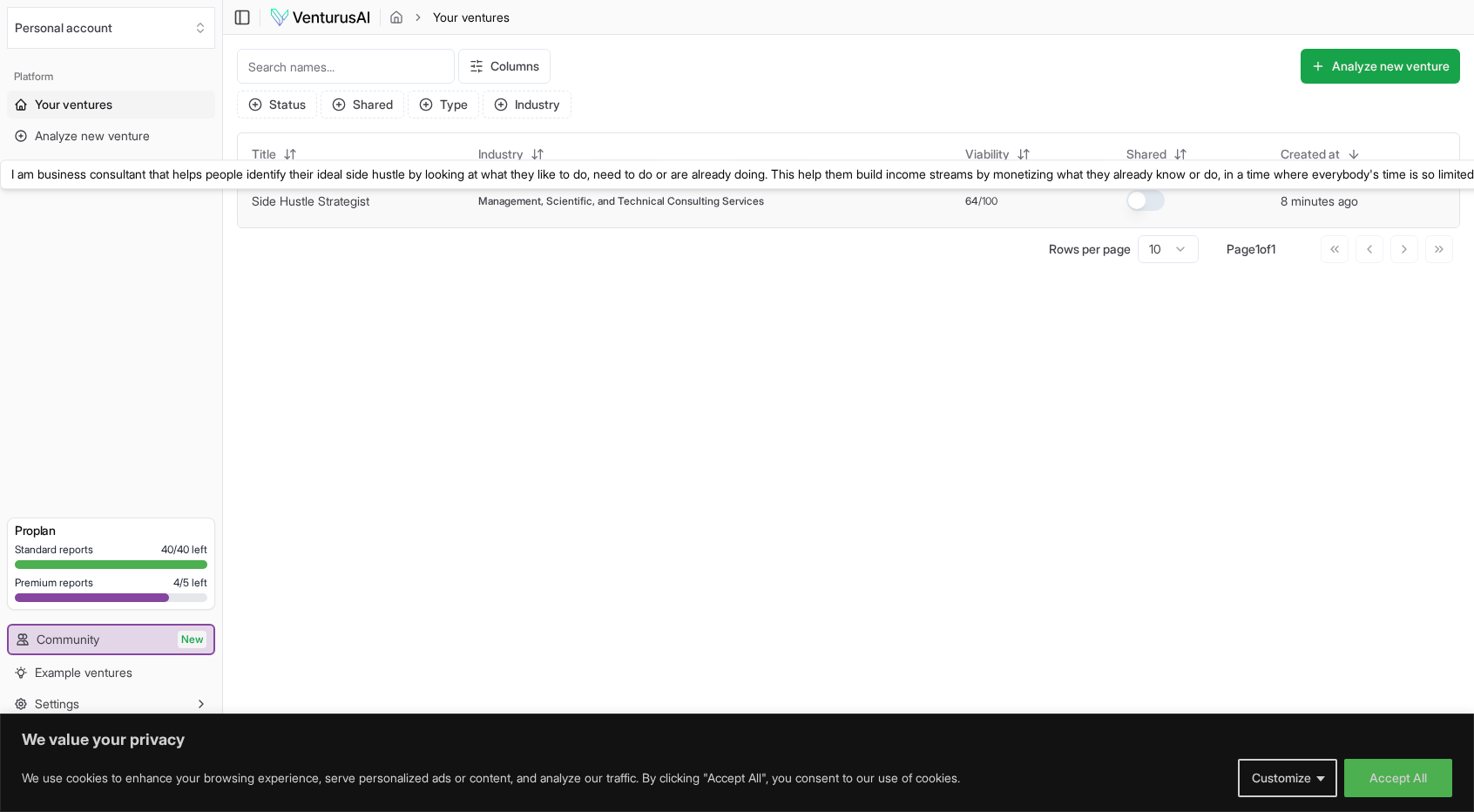
click at [361, 199] on link "Side Hustle Strategist" at bounding box center [311, 201] width 118 height 15
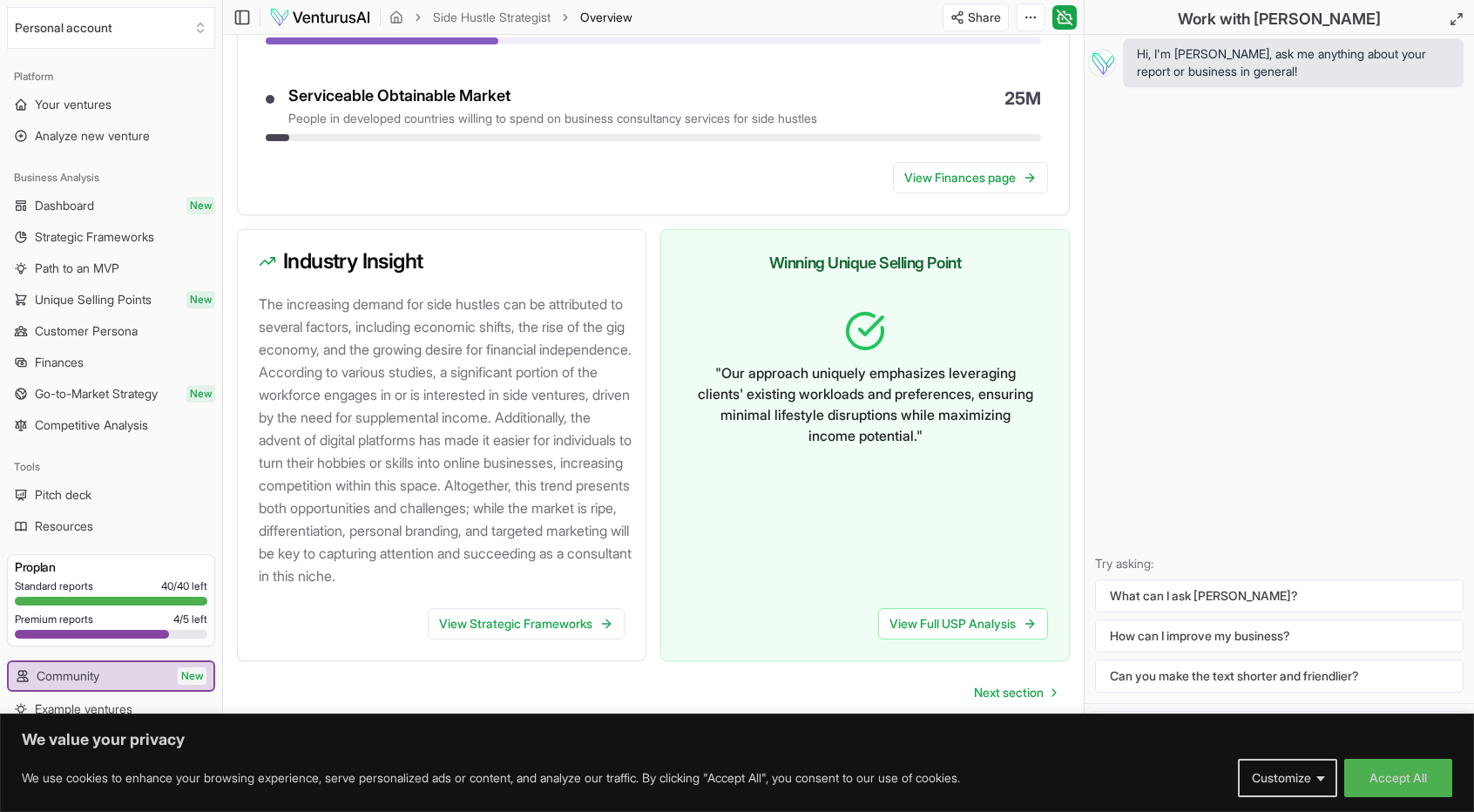
scroll to position [1715, 0]
click at [531, 619] on link "View Strategic Frameworks" at bounding box center [526, 623] width 196 height 31
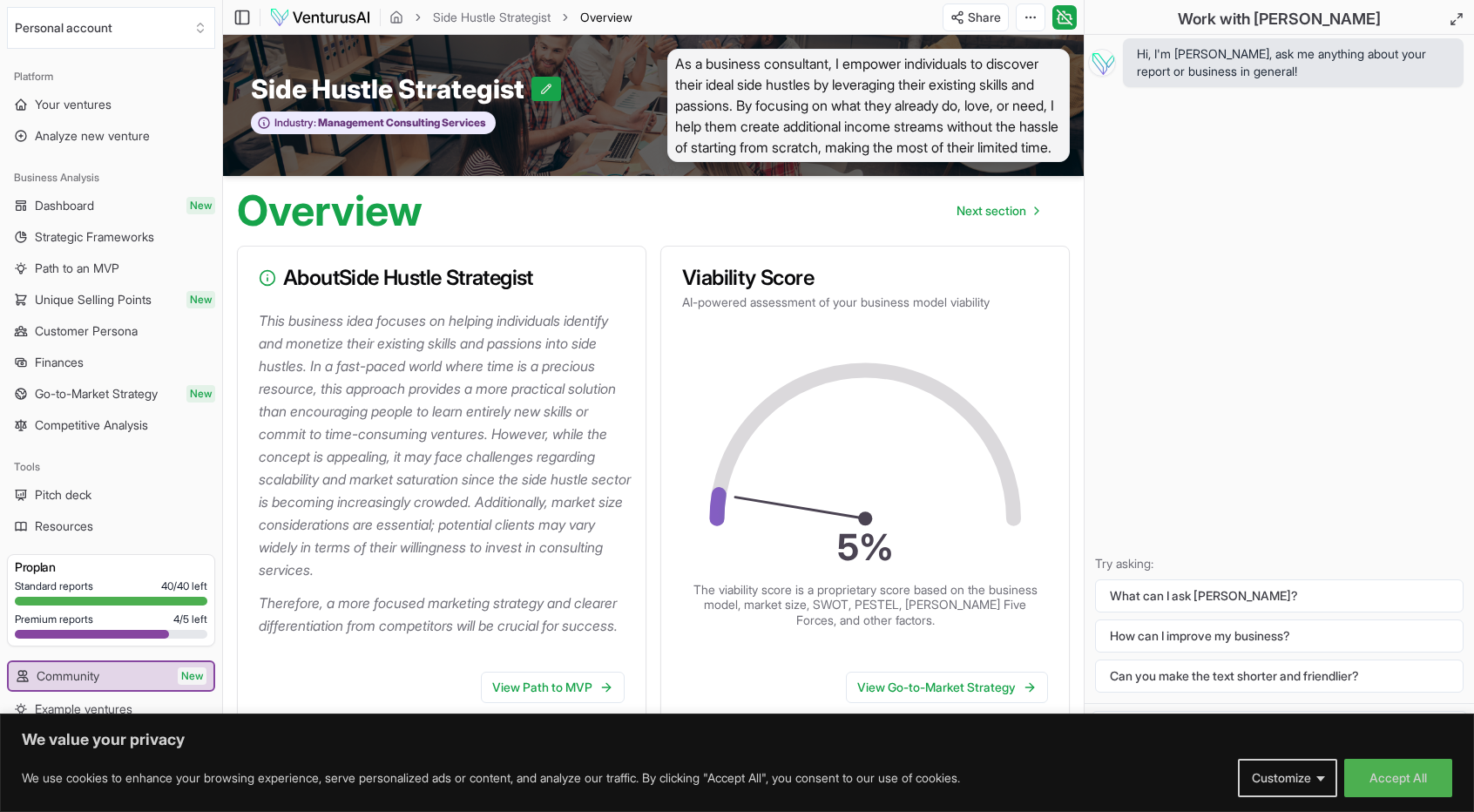
scroll to position [1655, 0]
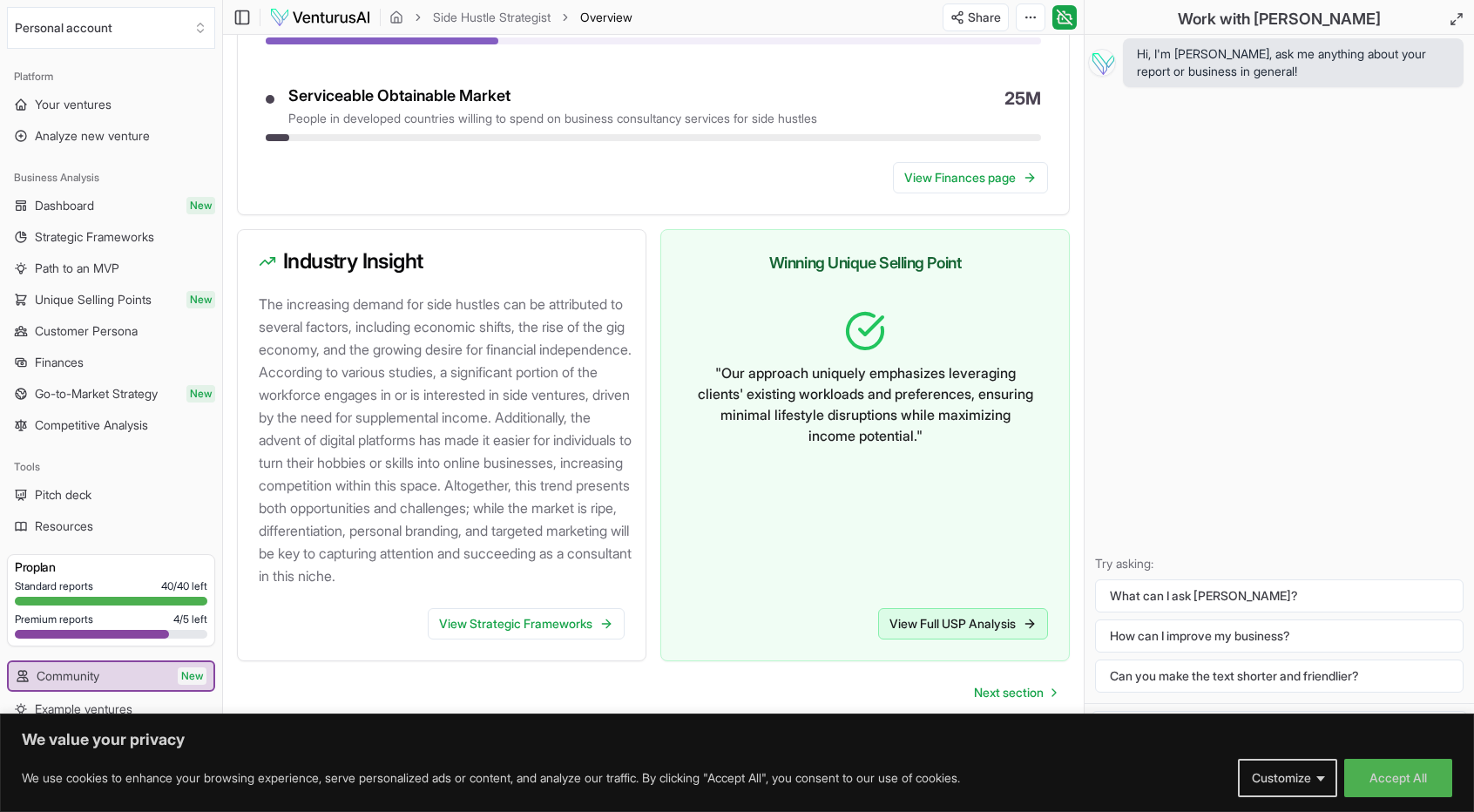
click at [966, 617] on link "View Full USP Analysis" at bounding box center [963, 623] width 170 height 31
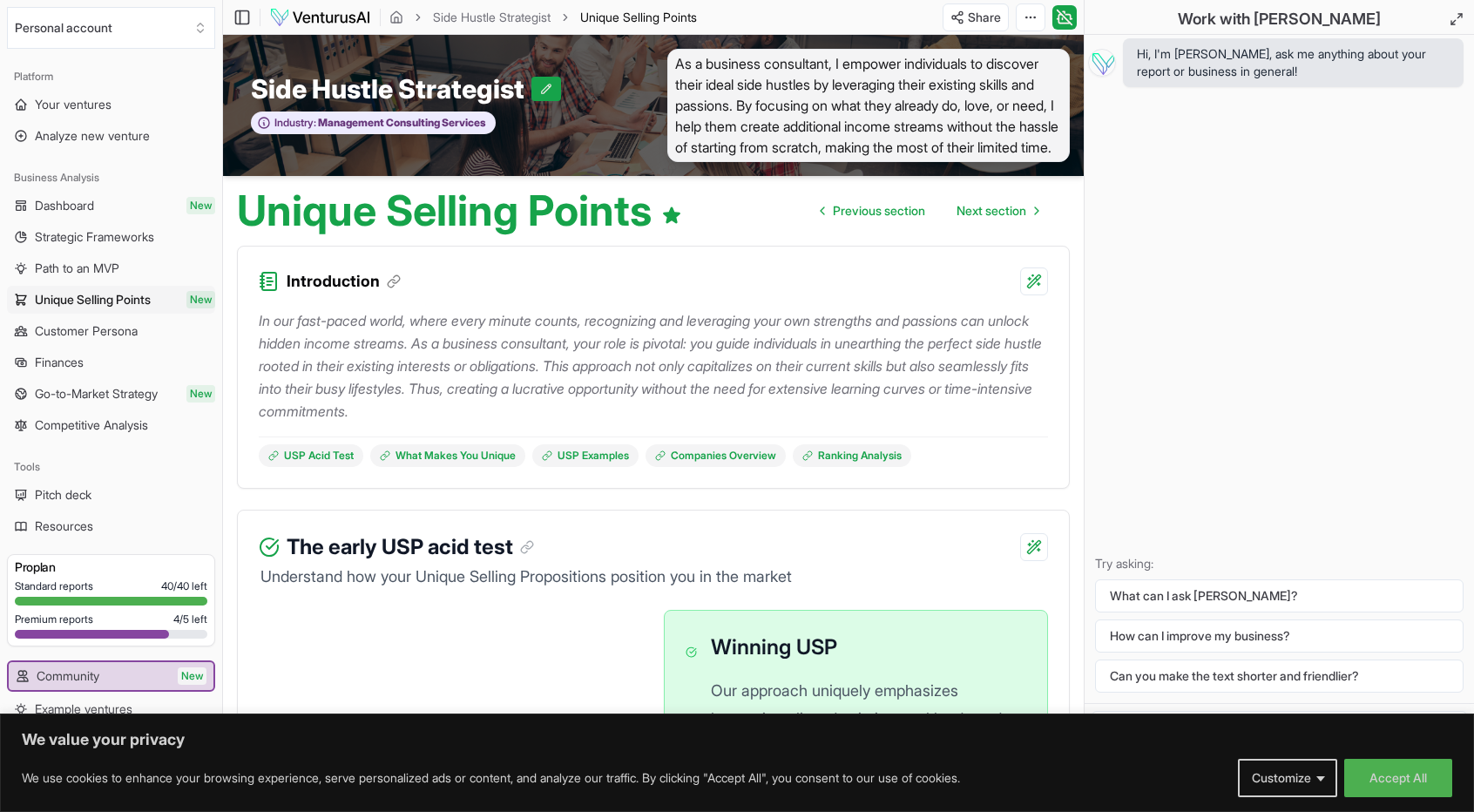
click at [1134, 567] on p "Try asking:" at bounding box center [1279, 564] width 368 height 17
click at [1173, 589] on button "What can I ask [PERSON_NAME]?" at bounding box center [1279, 595] width 368 height 33
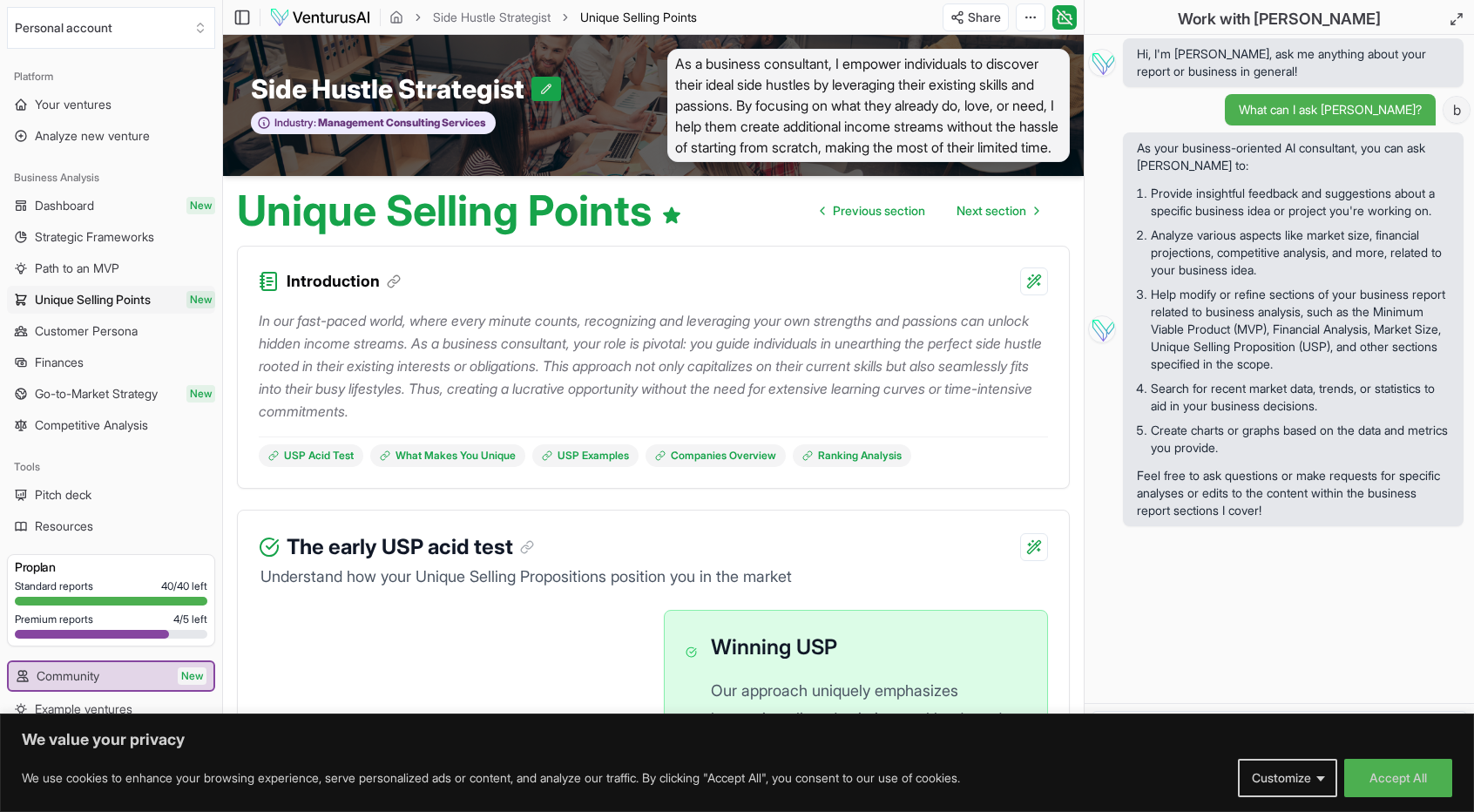
click at [1262, 645] on div "Hi, I'm [PERSON_NAME], ask me anything about your report or business in general…" at bounding box center [1279, 368] width 389 height 668
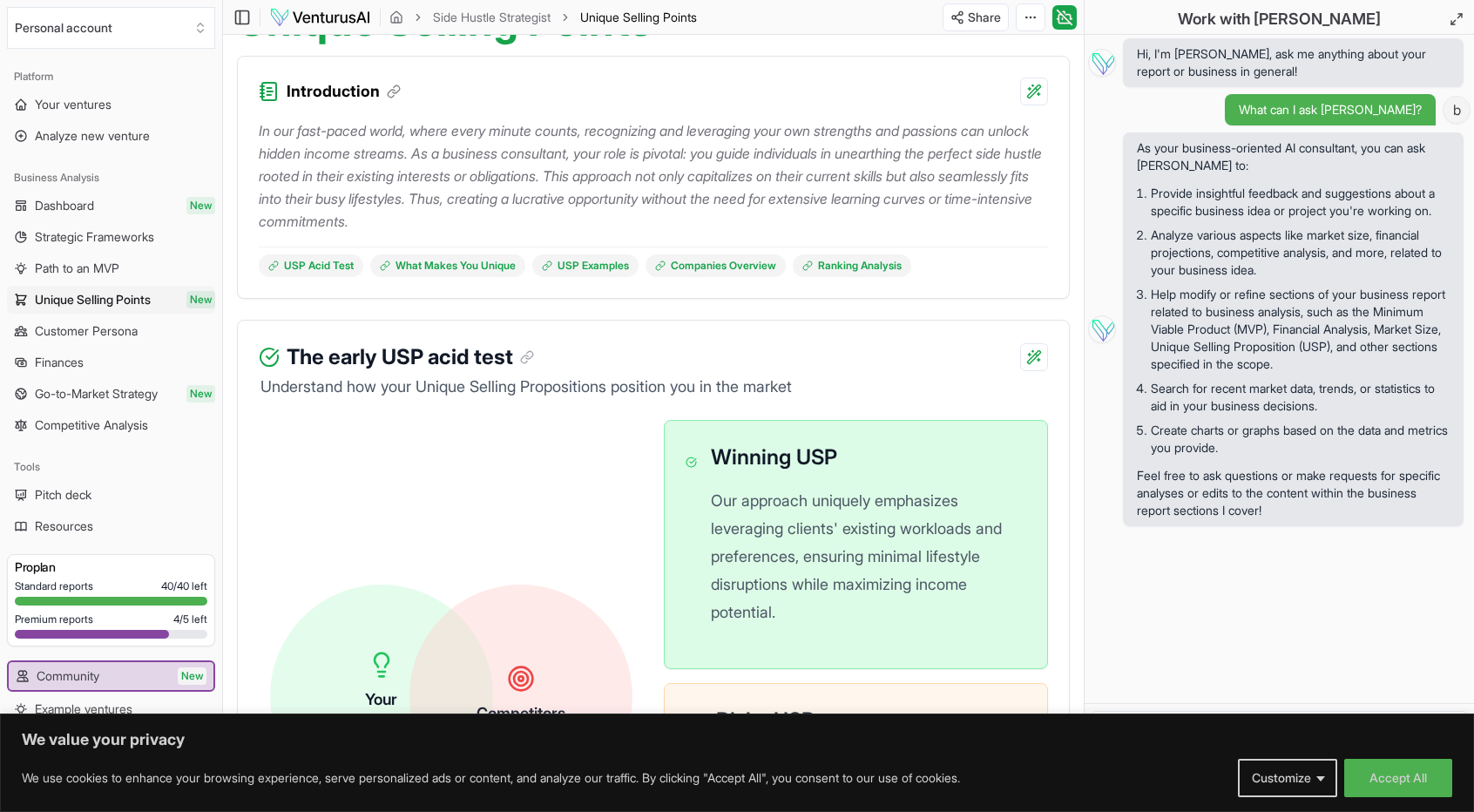
scroll to position [185, 0]
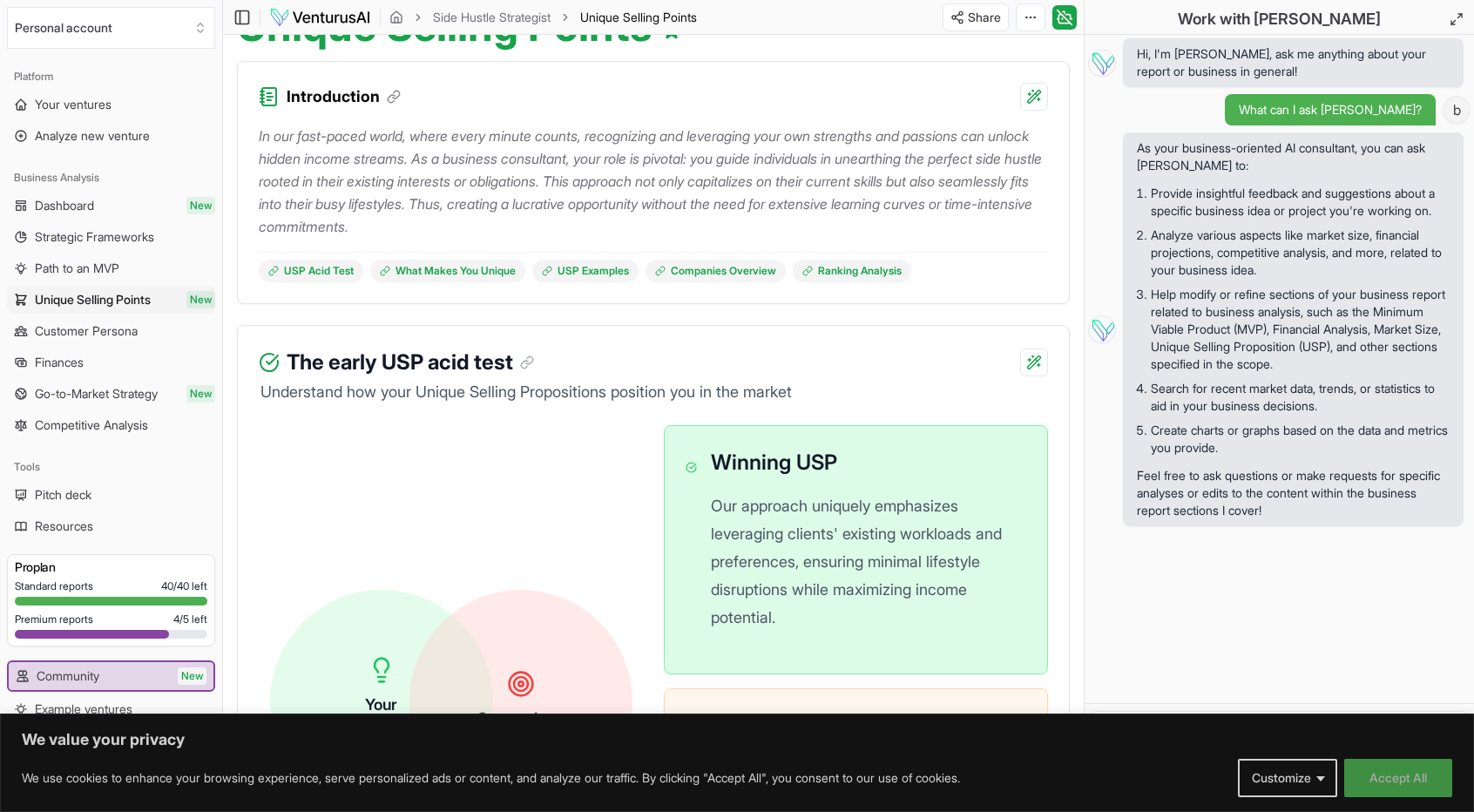
click at [1386, 776] on button "Accept All" at bounding box center [1398, 777] width 108 height 39
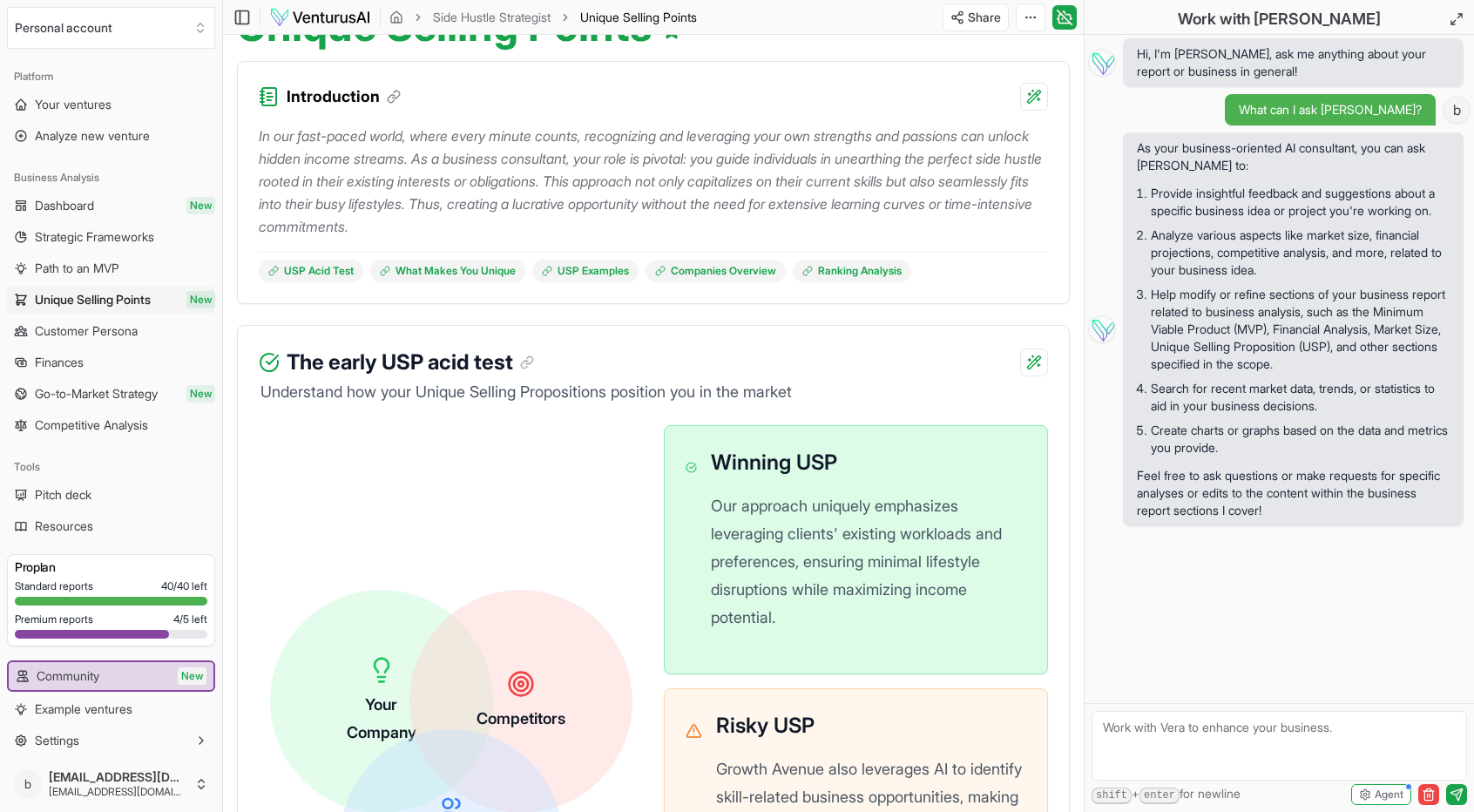
click at [1136, 737] on textarea at bounding box center [1279, 746] width 376 height 70
type textarea "[PERSON_NAME] there is a lot of information on this report, what should I focus…"
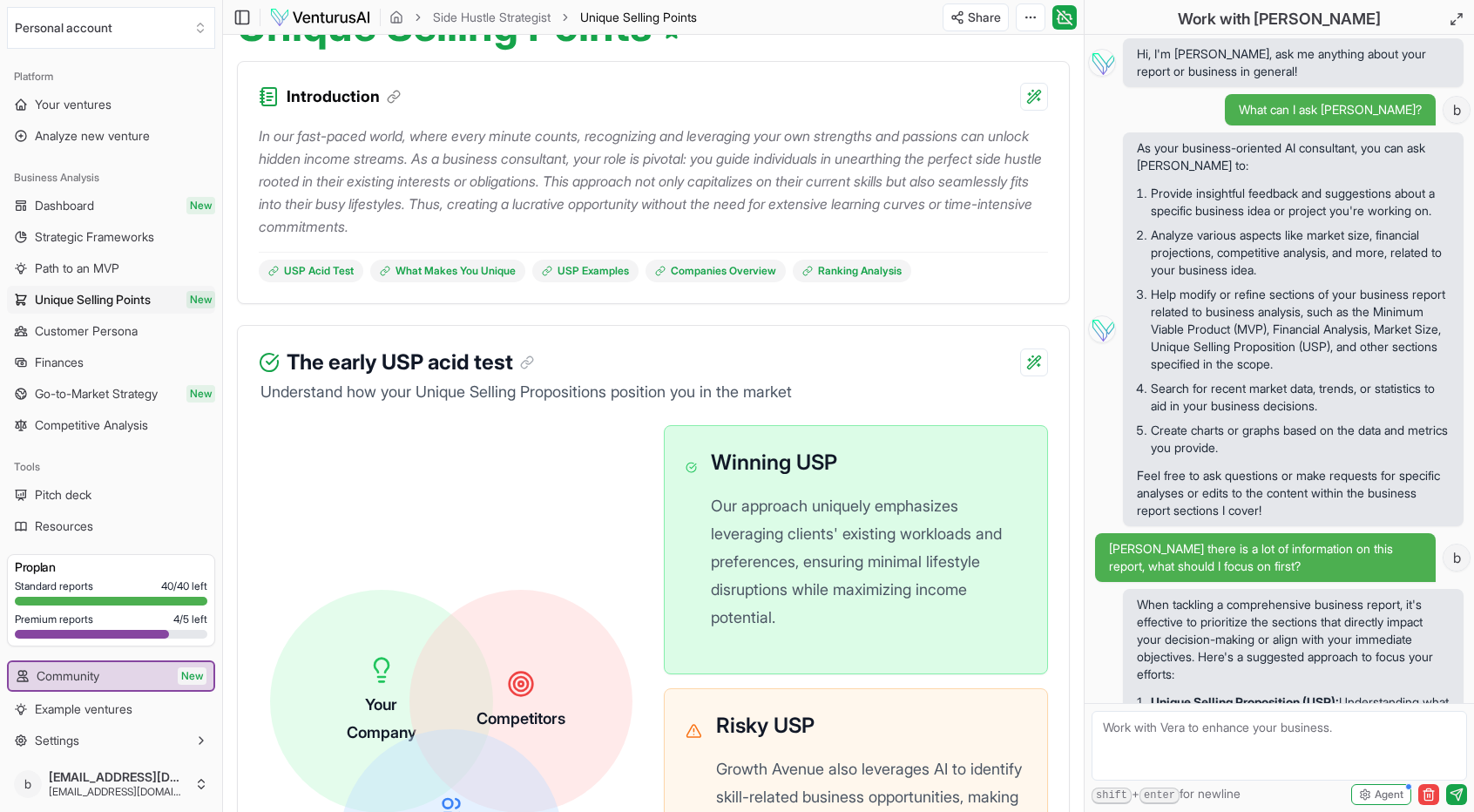
scroll to position [119, 0]
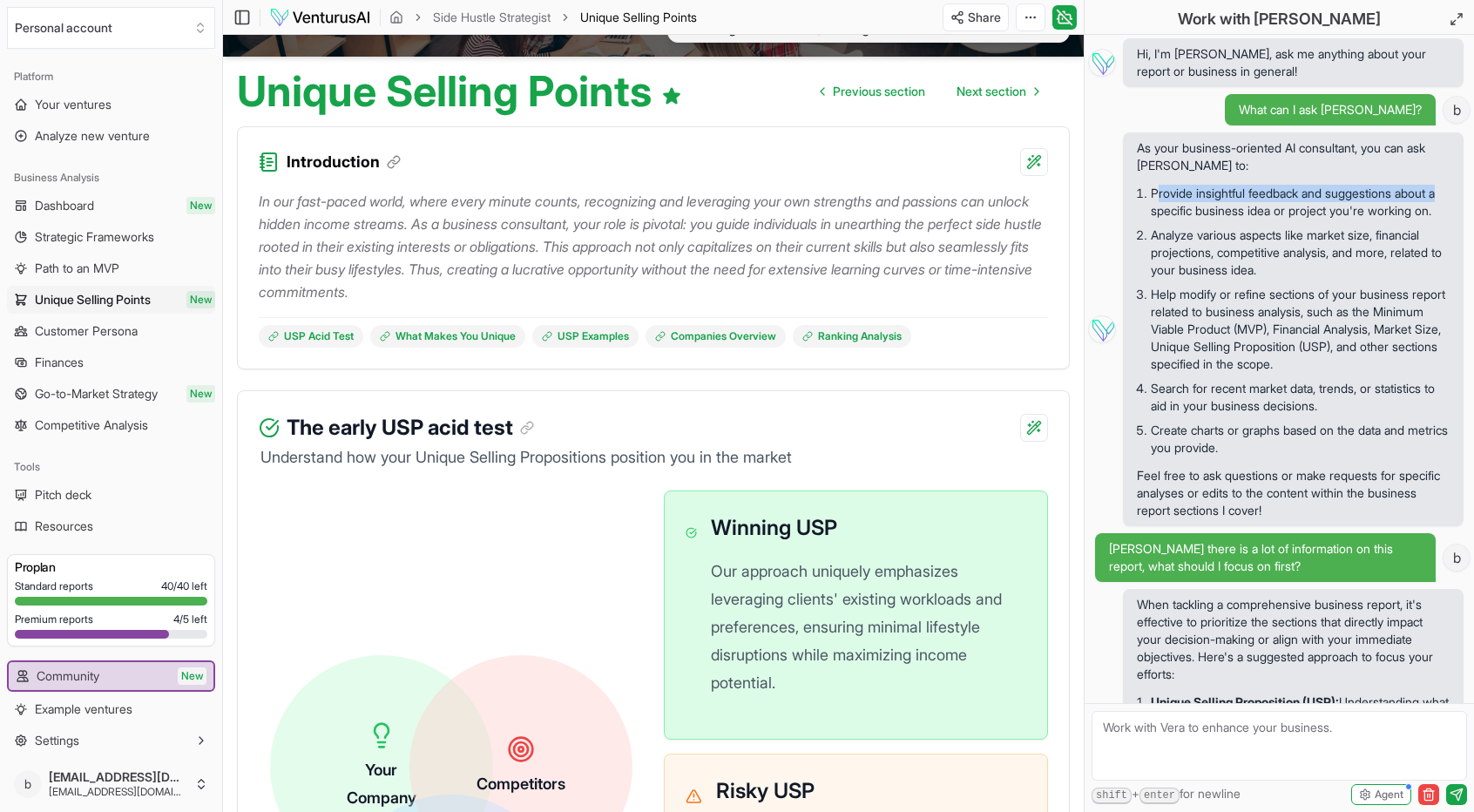
drag, startPoint x: 1155, startPoint y: 193, endPoint x: 1191, endPoint y: 219, distance: 44.4
click at [1191, 219] on li "Provide insightful feedback and suggestions about a specific business idea or p…" at bounding box center [1299, 202] width 298 height 42
click at [1121, 731] on textarea at bounding box center [1279, 746] width 376 height 70
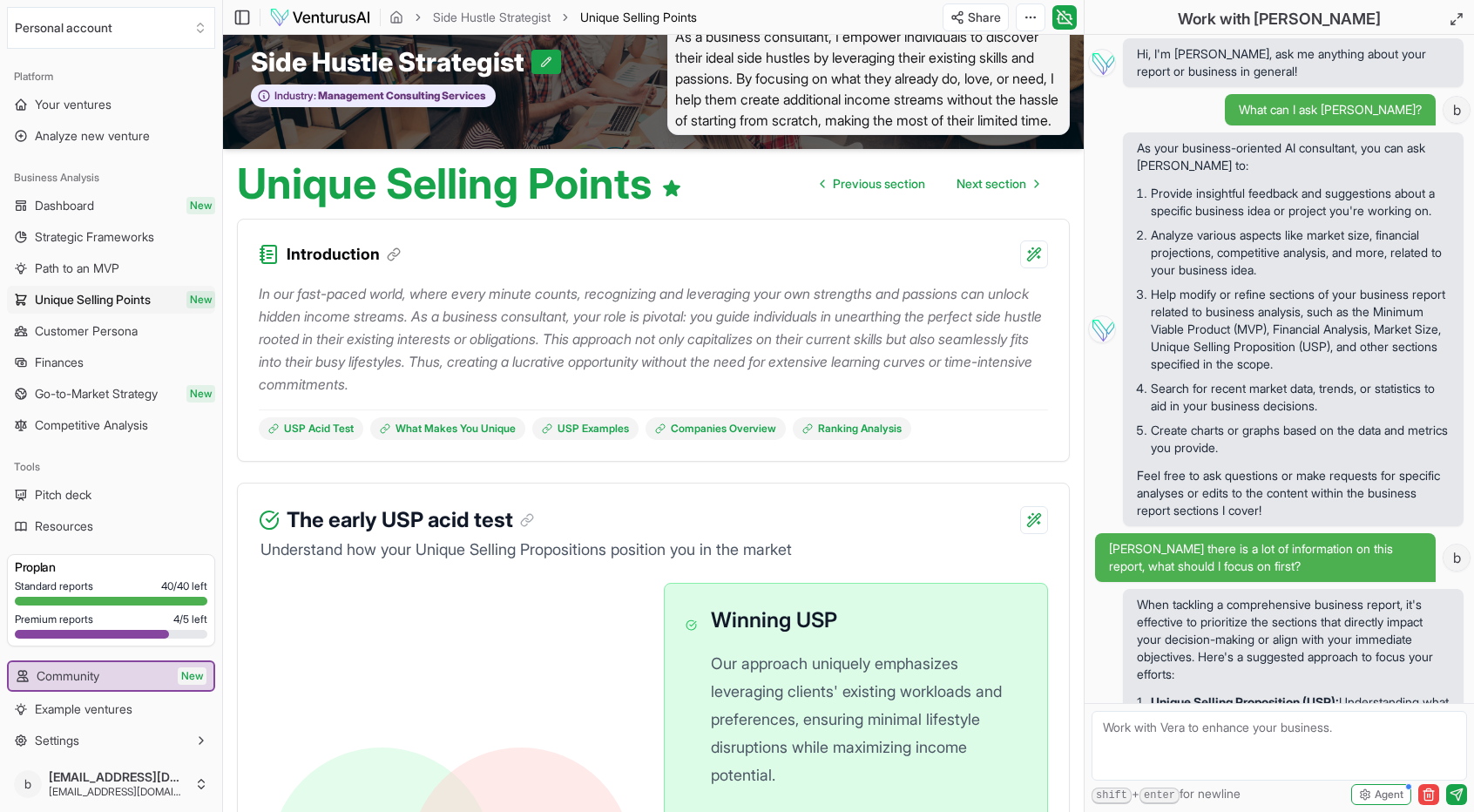
scroll to position [25, 0]
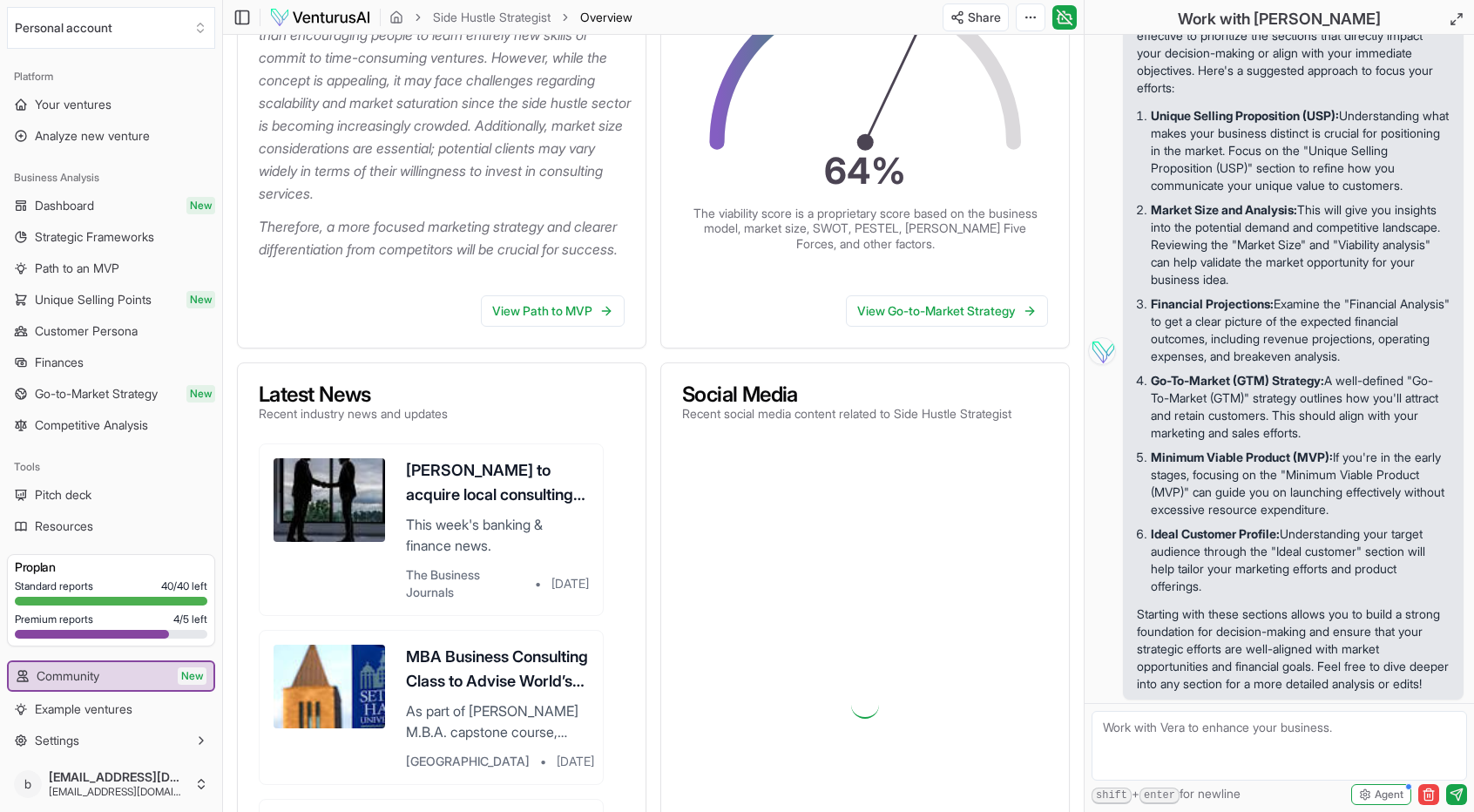
scroll to position [396, 0]
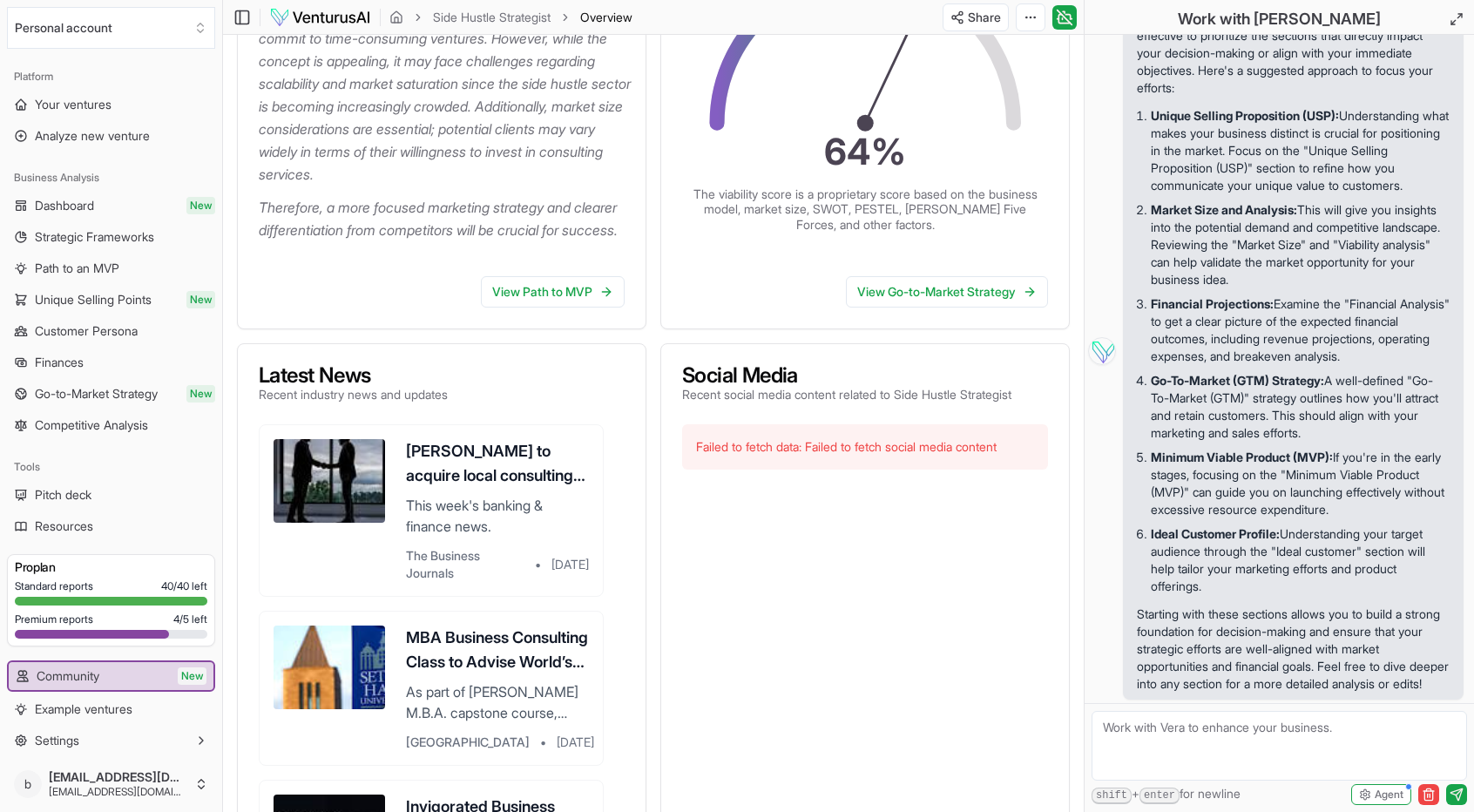
click at [1122, 729] on textarea at bounding box center [1279, 746] width 376 height 70
type textarea "[PERSON_NAME], My viability score is only 64%. What could I do to improve that …"
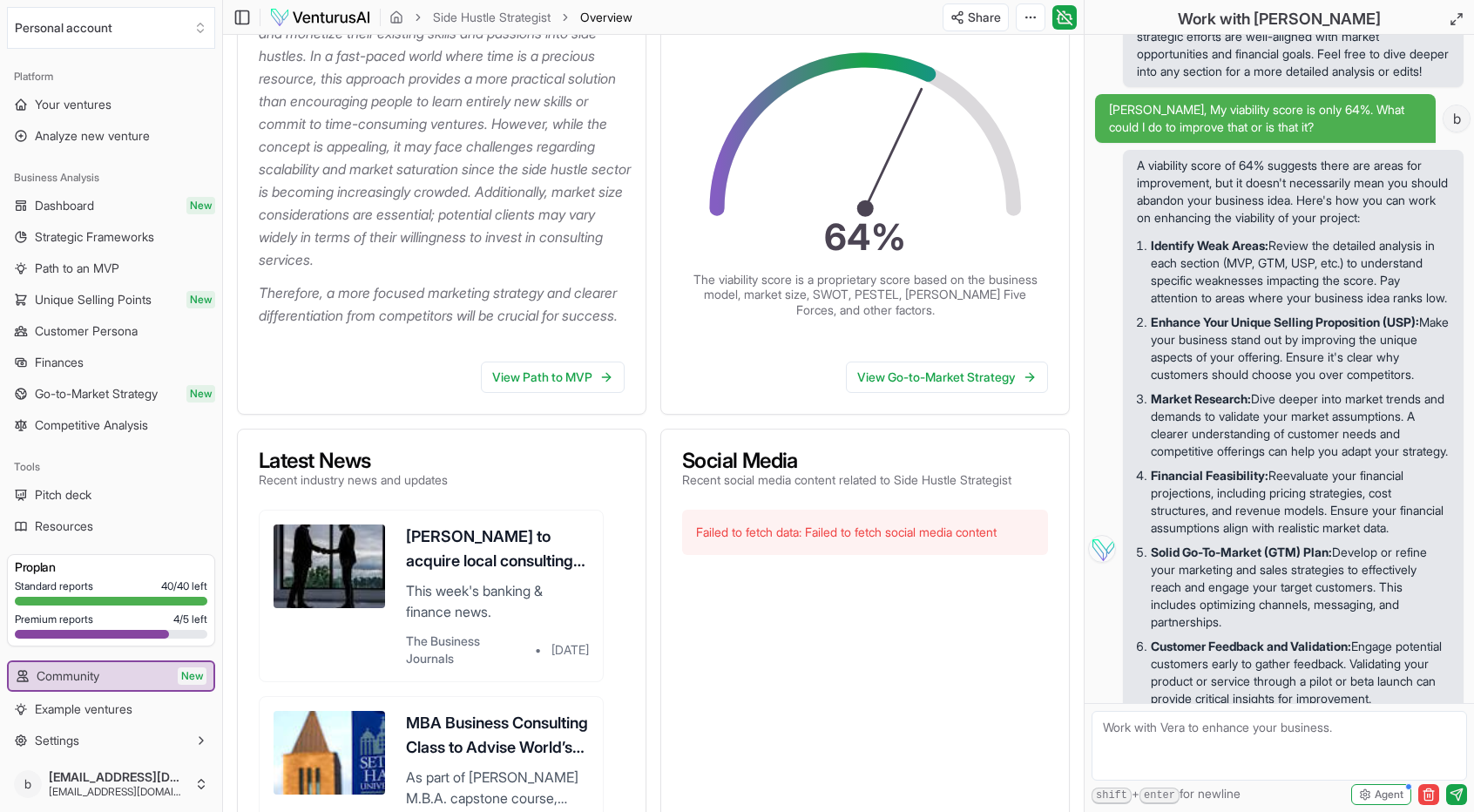
scroll to position [311, 0]
click at [1130, 719] on textarea at bounding box center [1279, 746] width 376 height 70
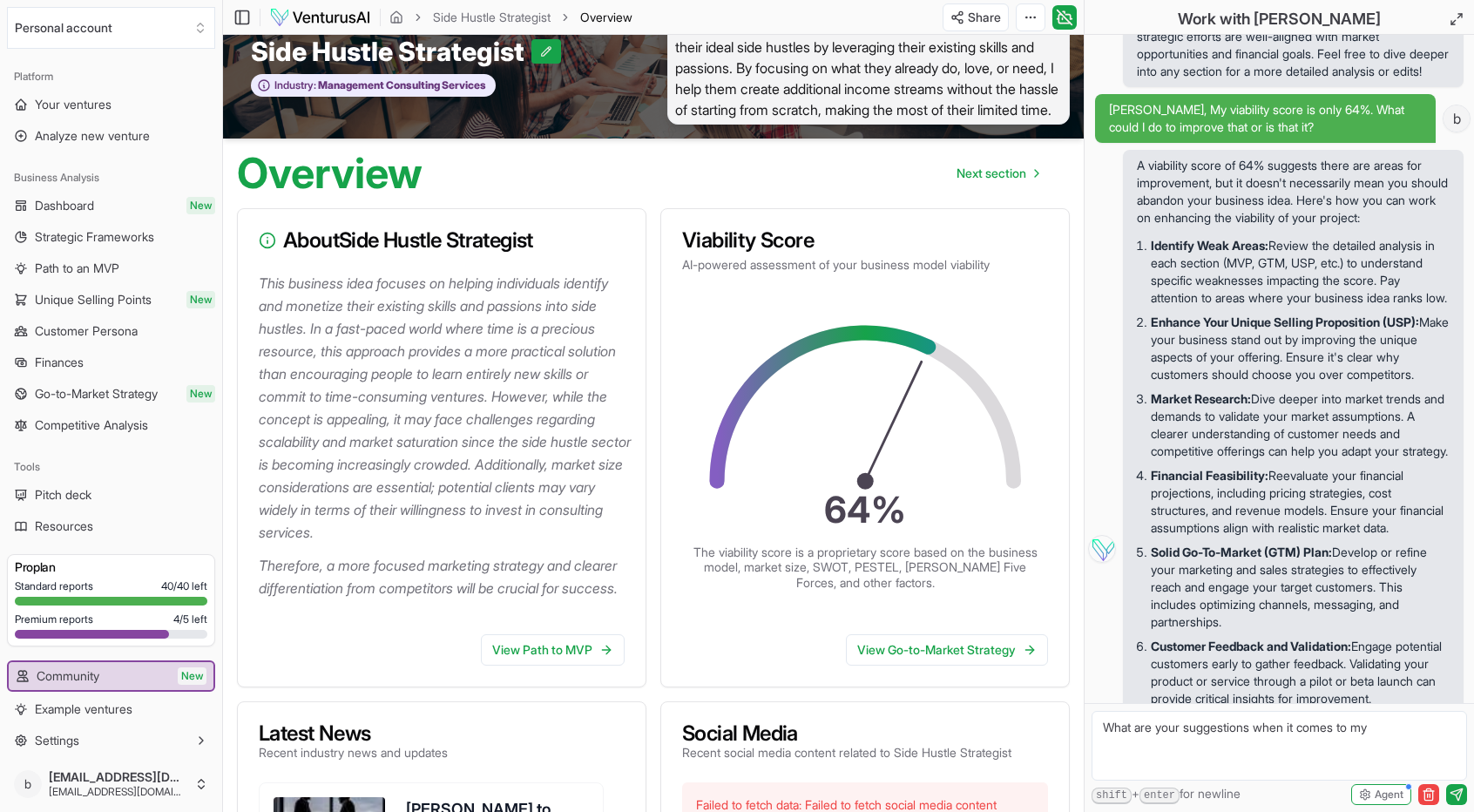
scroll to position [0, 0]
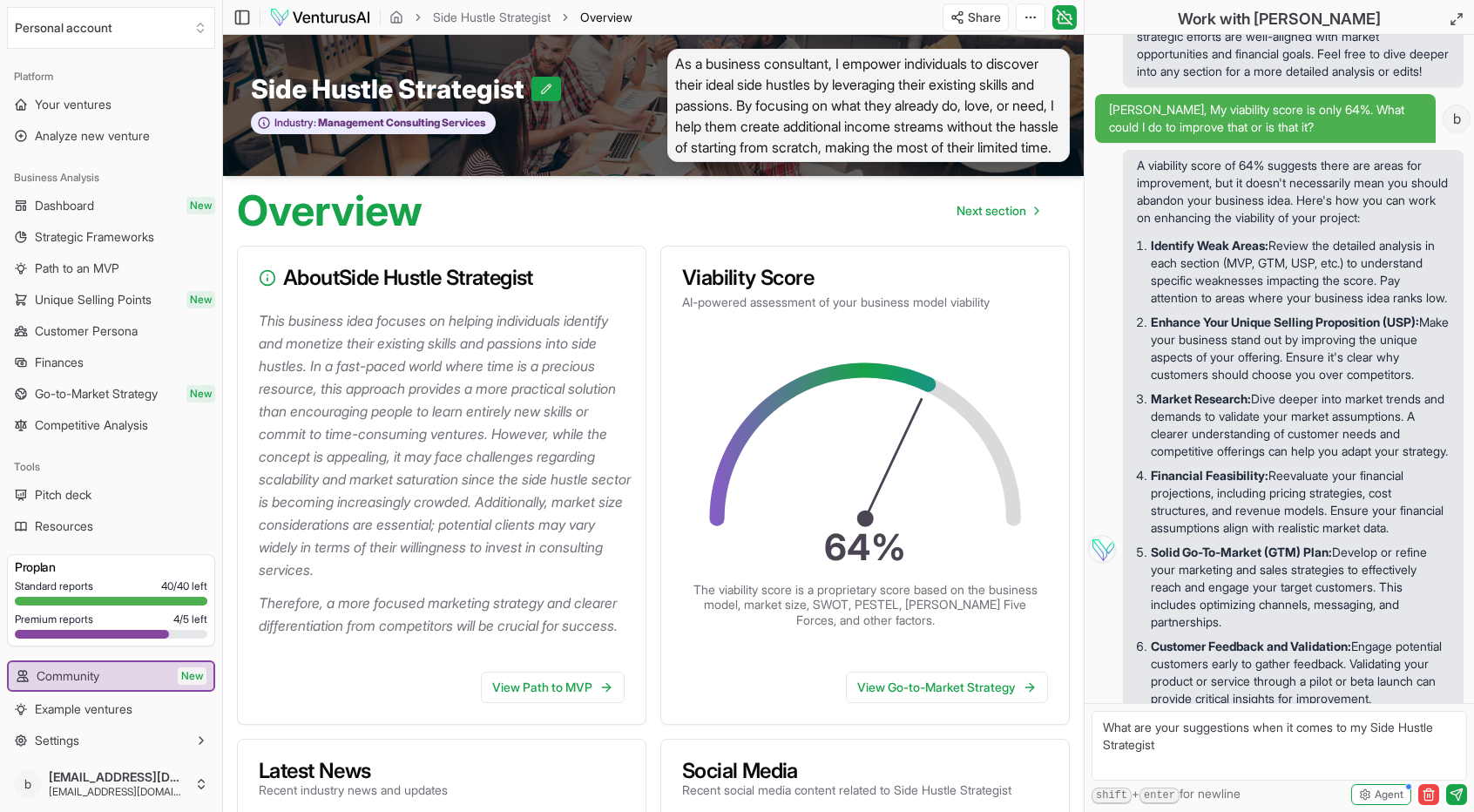
type textarea "What are your suggestions when it comes to my Side Hustle Strategist?"
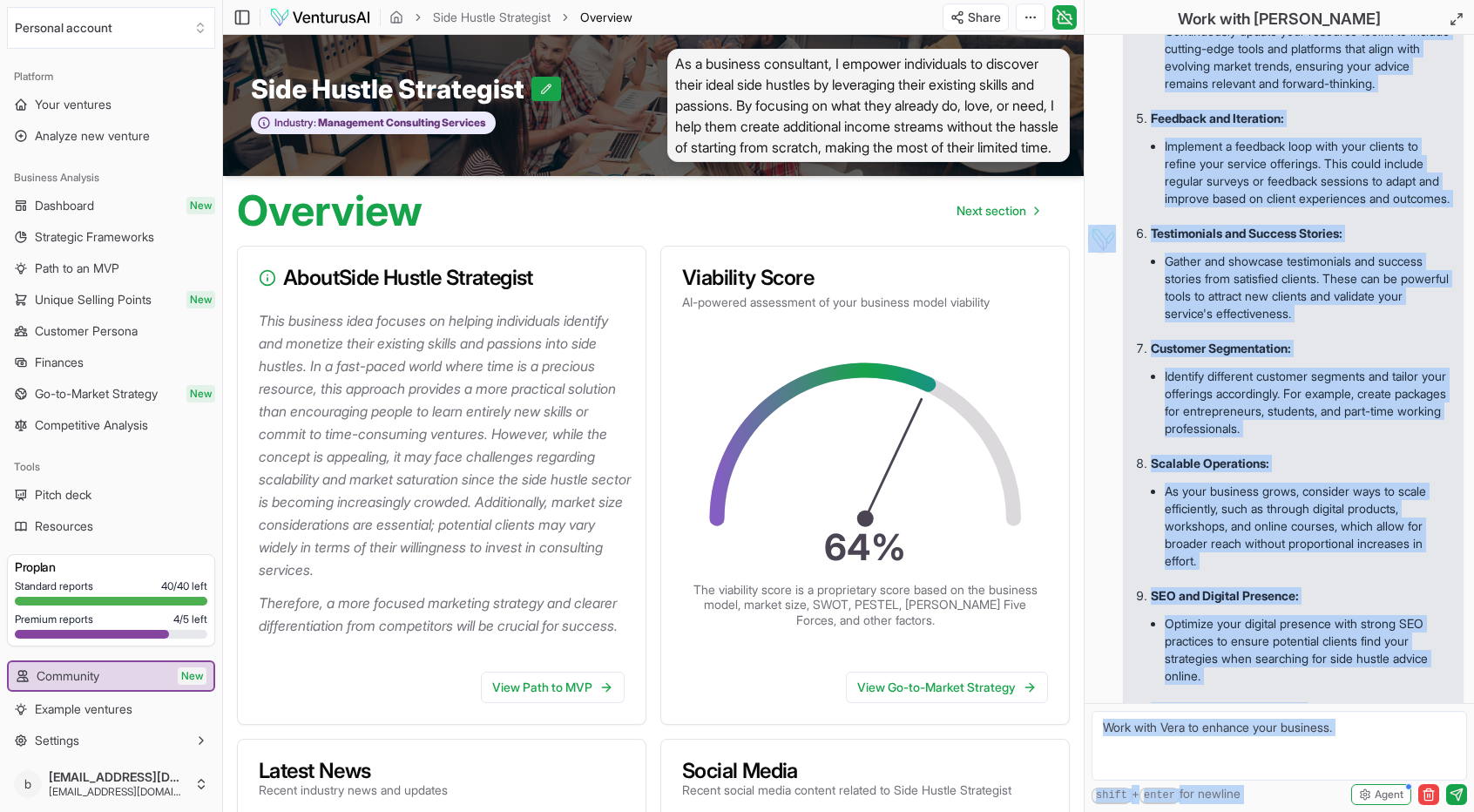
scroll to position [3191, 0]
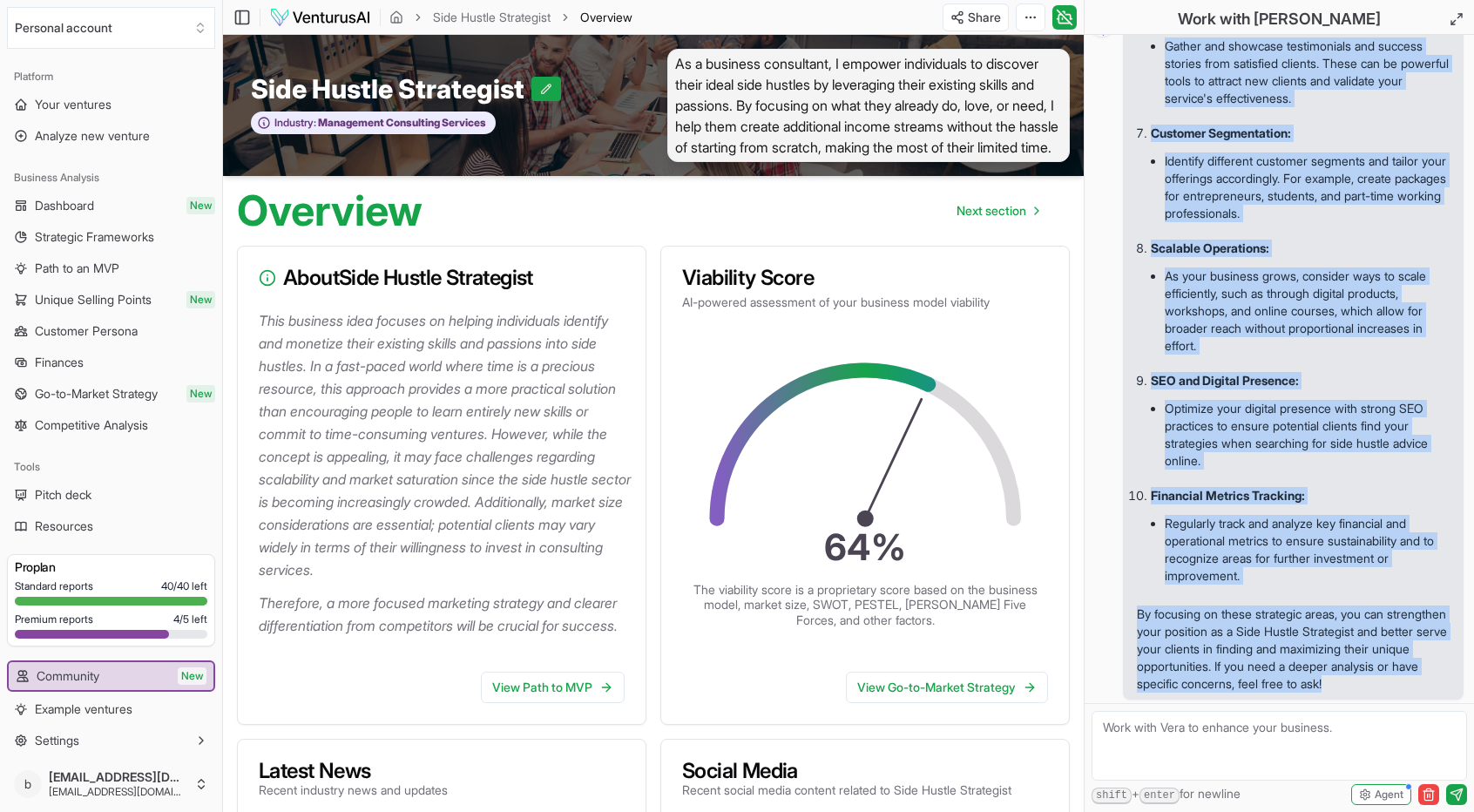
drag, startPoint x: 1139, startPoint y: 137, endPoint x: 1392, endPoint y: 694, distance: 611.8
click at [1392, 694] on div "Hi, I'm [PERSON_NAME], ask me anything about your report or business in general…" at bounding box center [1279, 368] width 389 height 668
copy div "A viability score of 64% suggests there are areas for improvement, but it doesn…"
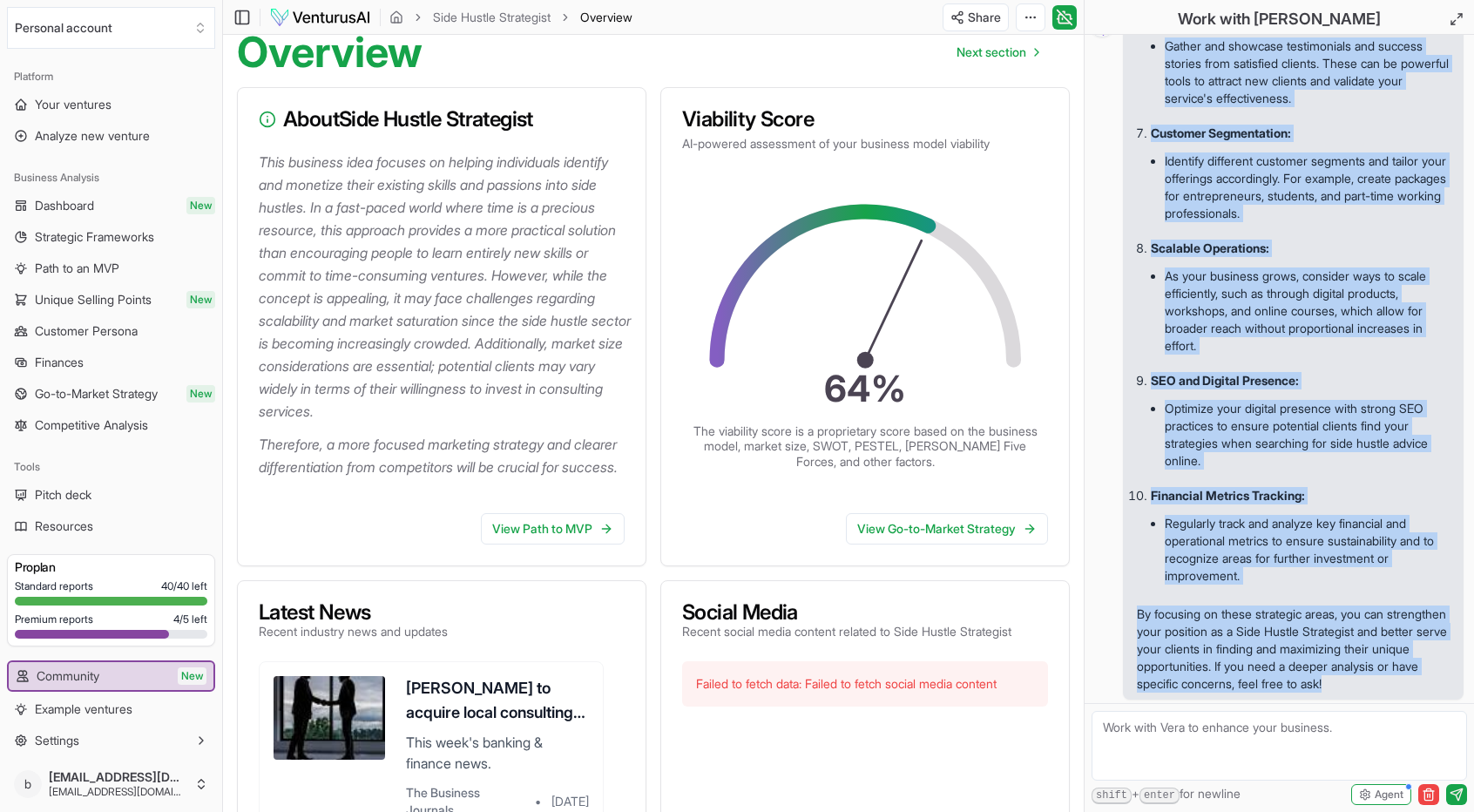
scroll to position [0, 0]
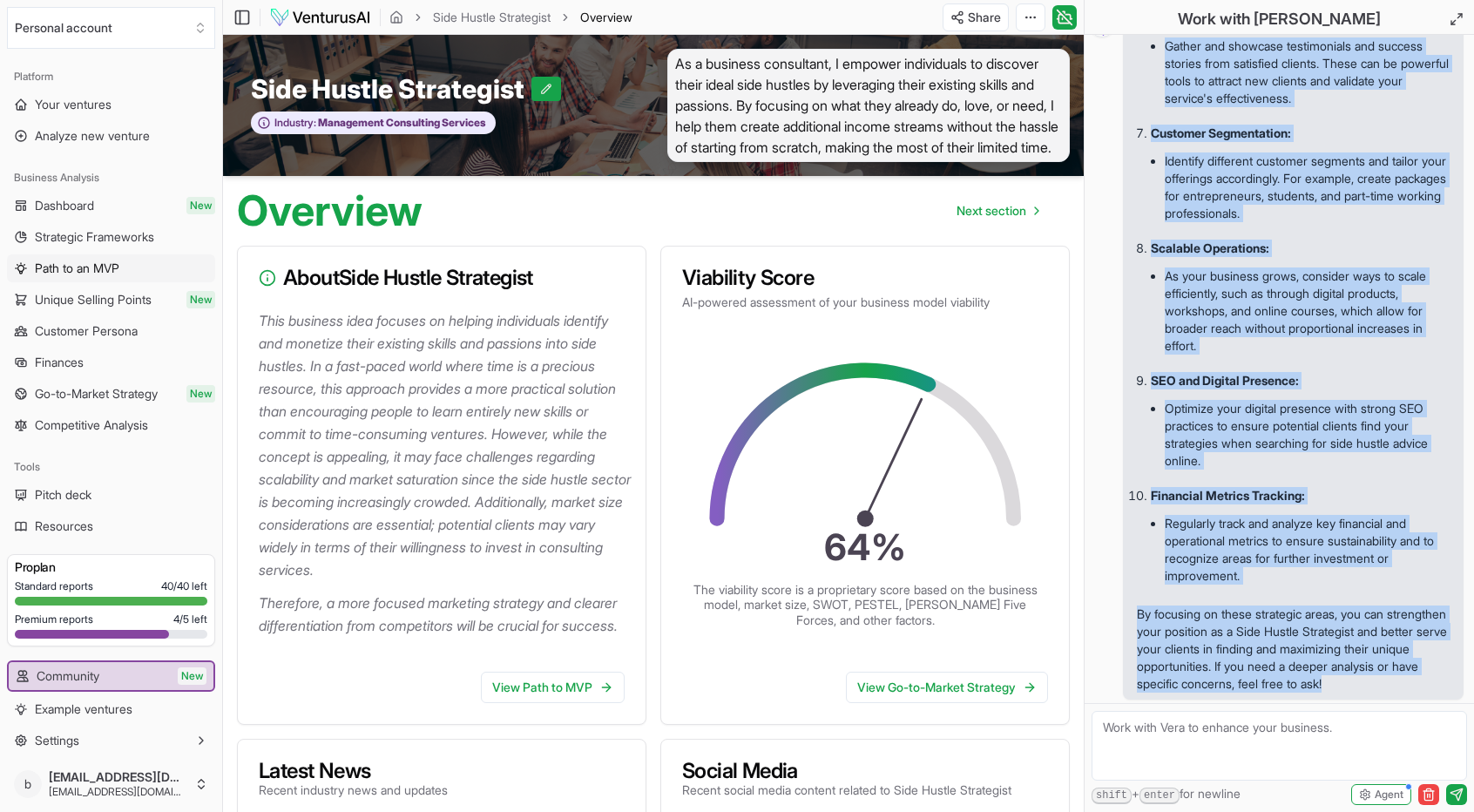
click at [68, 267] on span "Path to an MVP" at bounding box center [76, 268] width 84 height 17
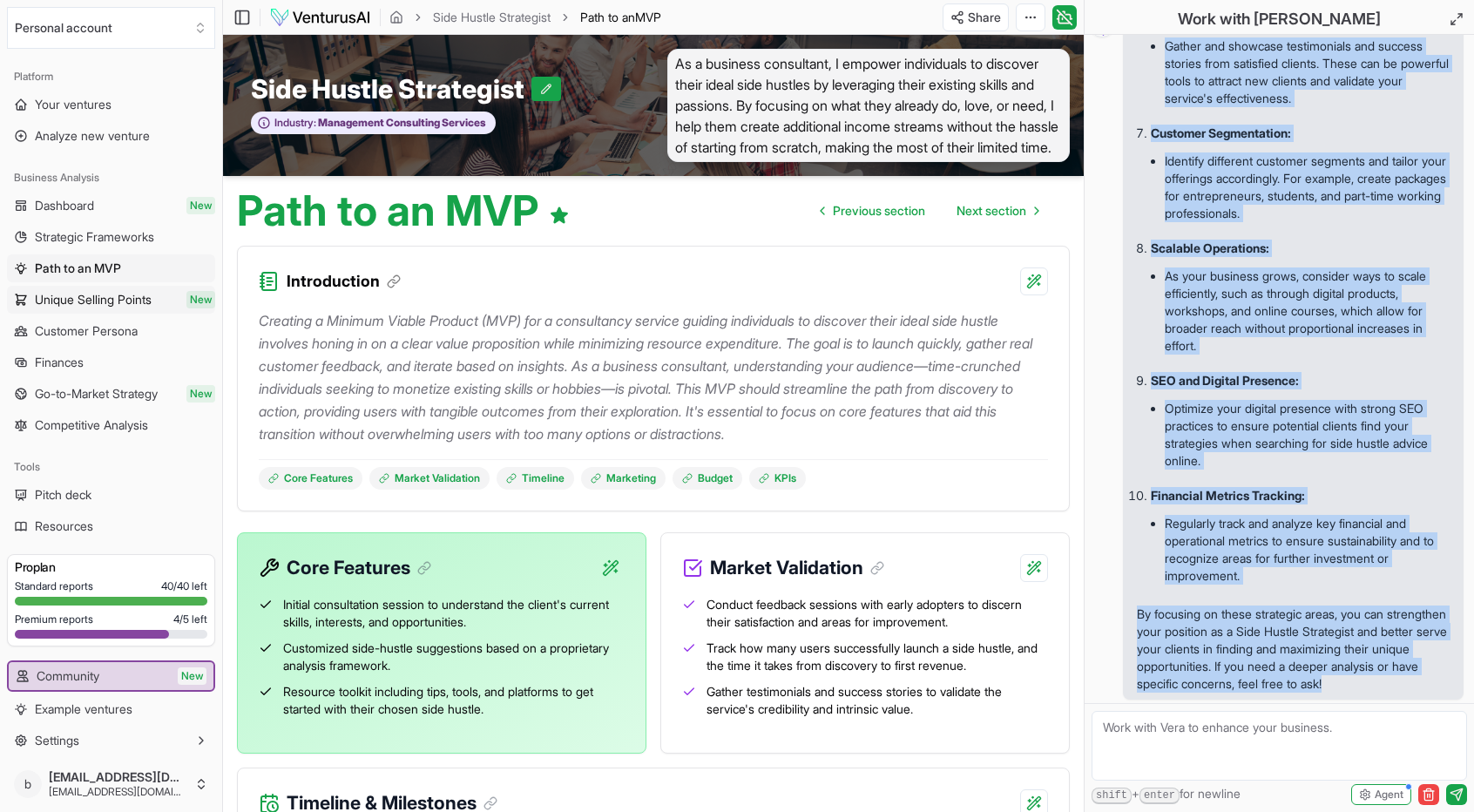
click at [89, 296] on span "Unique Selling Points" at bounding box center [93, 299] width 117 height 17
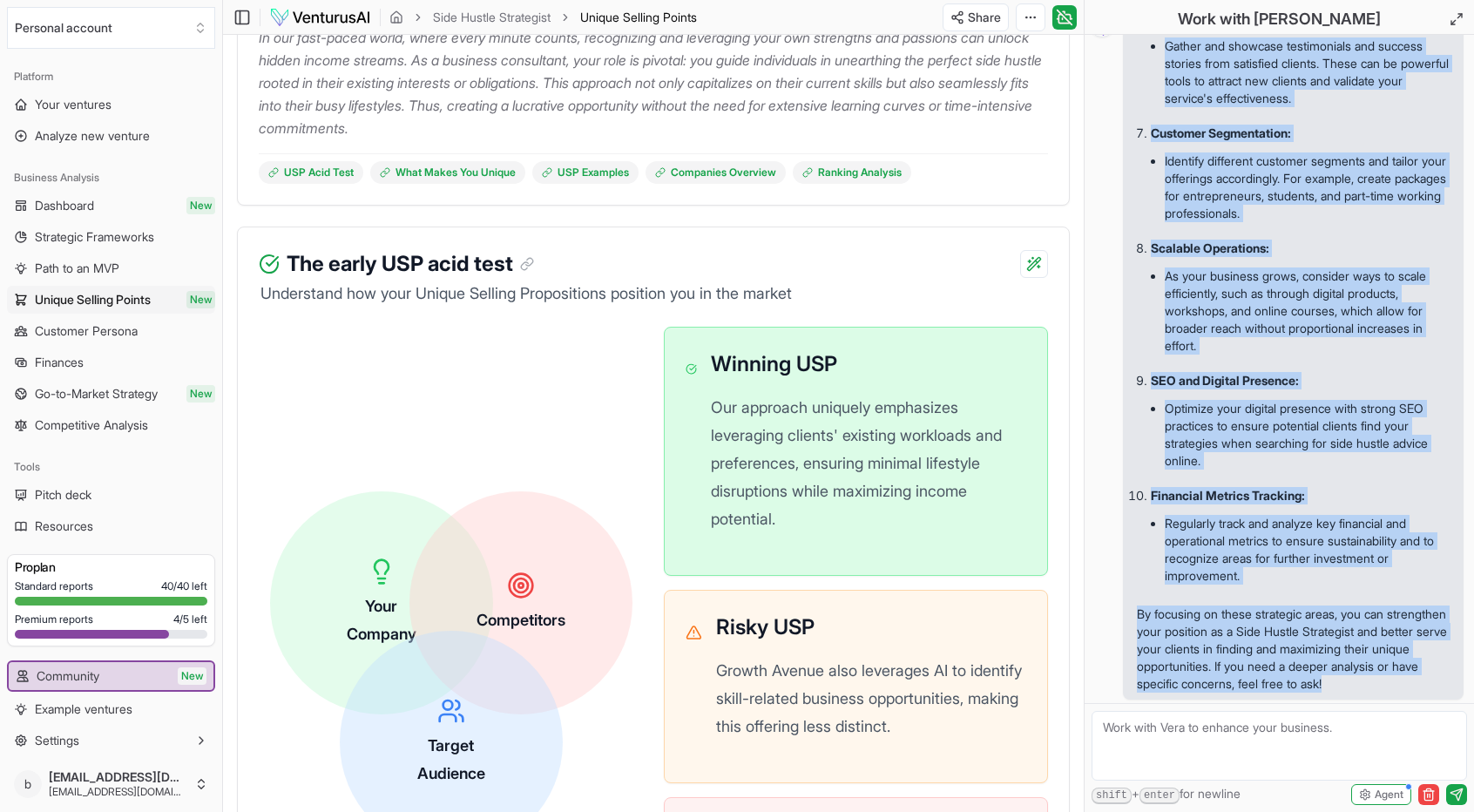
scroll to position [284, 0]
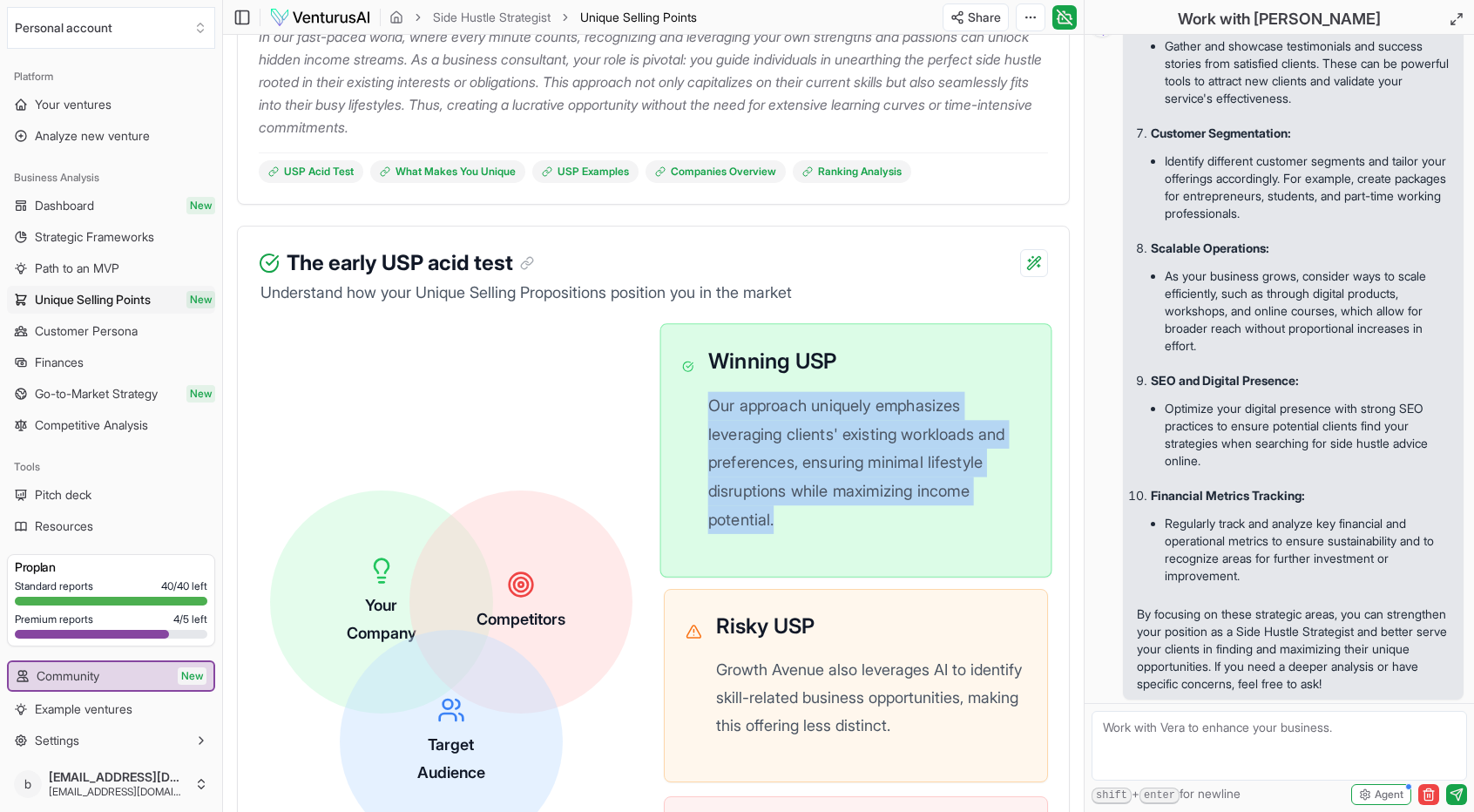
drag, startPoint x: 709, startPoint y: 424, endPoint x: 985, endPoint y: 529, distance: 295.3
click at [985, 529] on p "Our approach uniquely emphasizes leveraging clients' existing workloads and pre…" at bounding box center [869, 463] width 321 height 142
copy p "Our approach uniquely emphasizes leveraging clients' existing workloads and pre…"
